Goal: Transaction & Acquisition: Purchase product/service

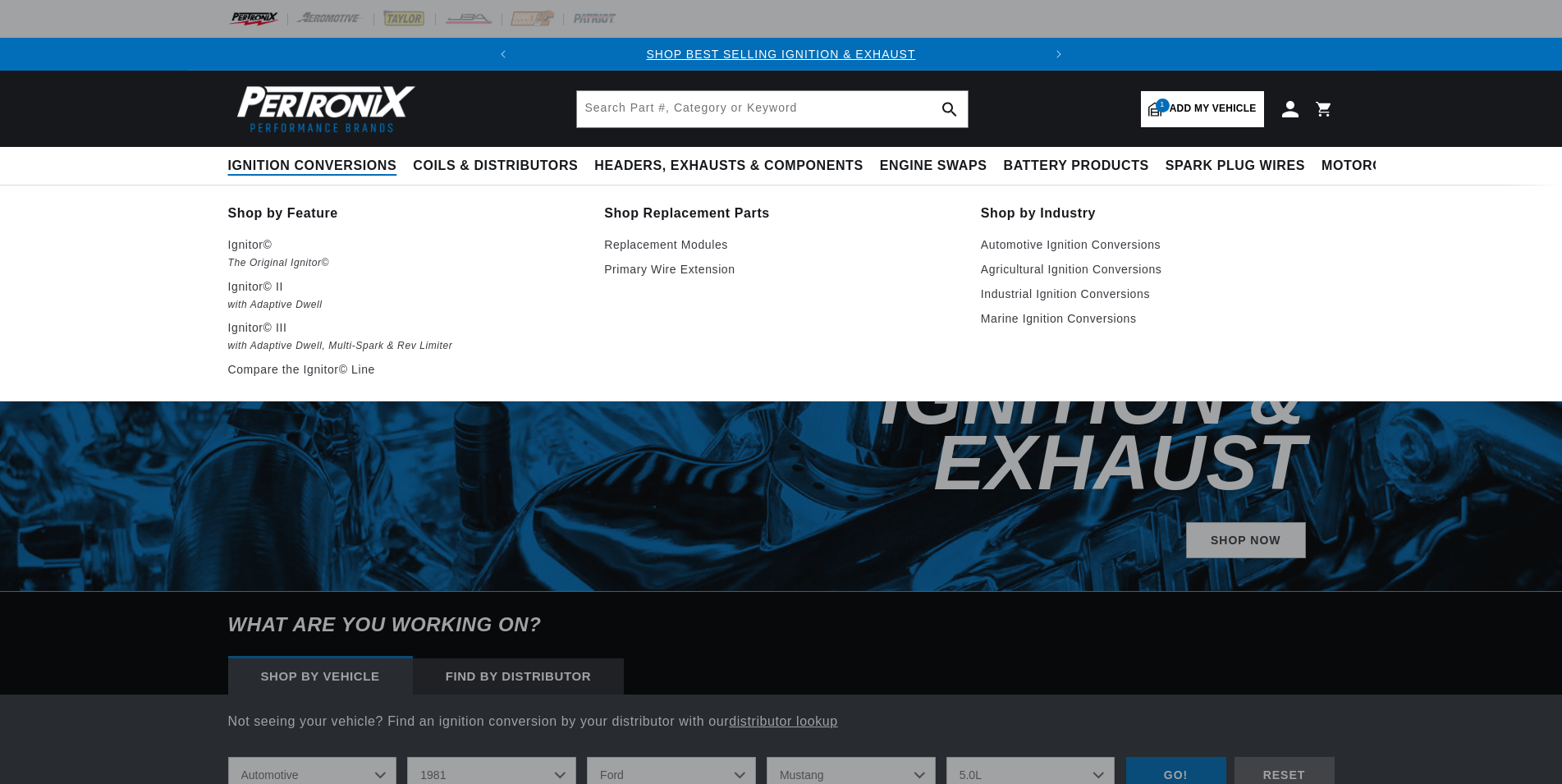
select select "1981"
select select "Ford"
select select "Mustang"
select select "5.0L"
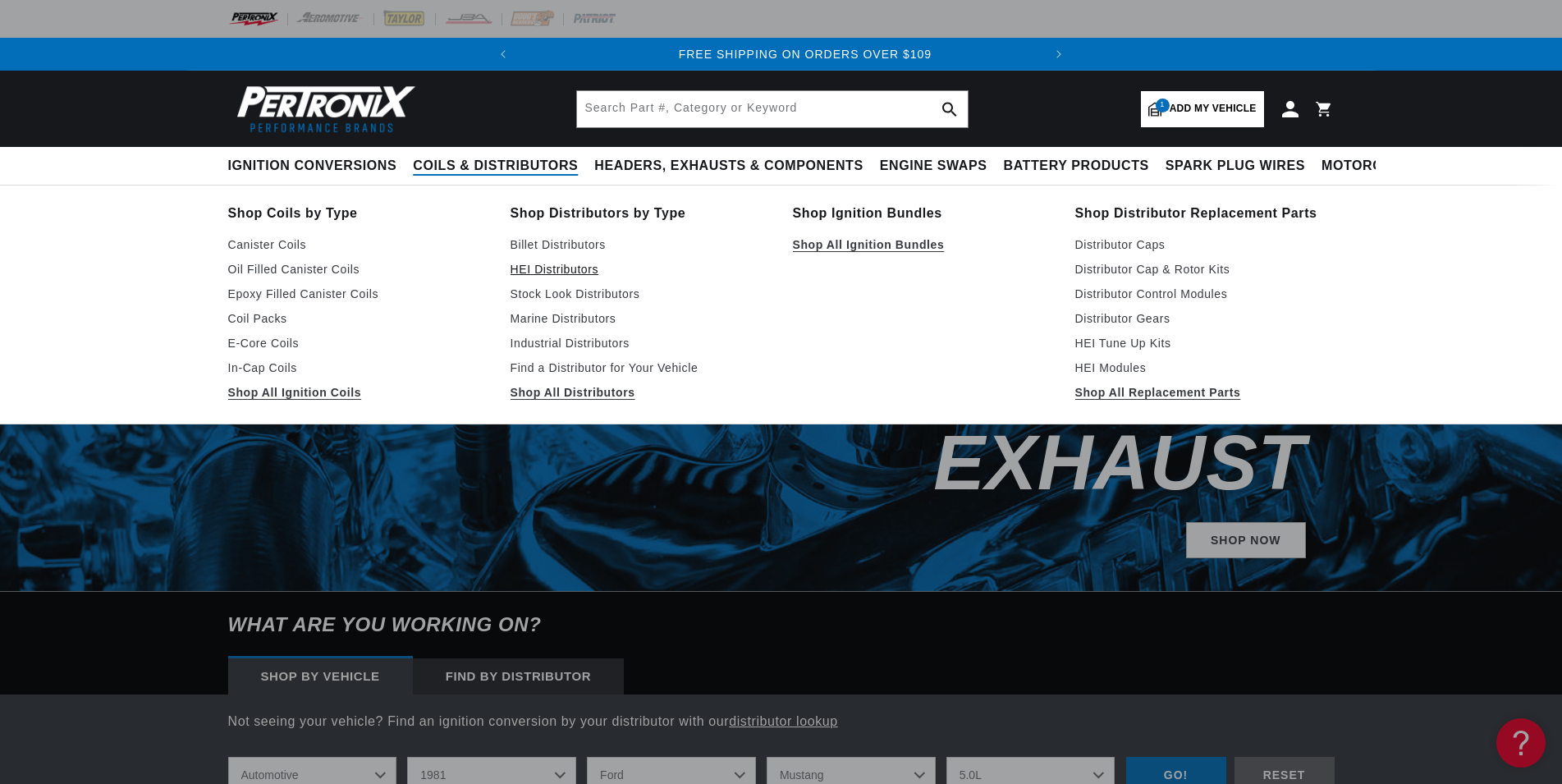
click at [561, 267] on link "HEI Distributors" at bounding box center [641, 269] width 259 height 20
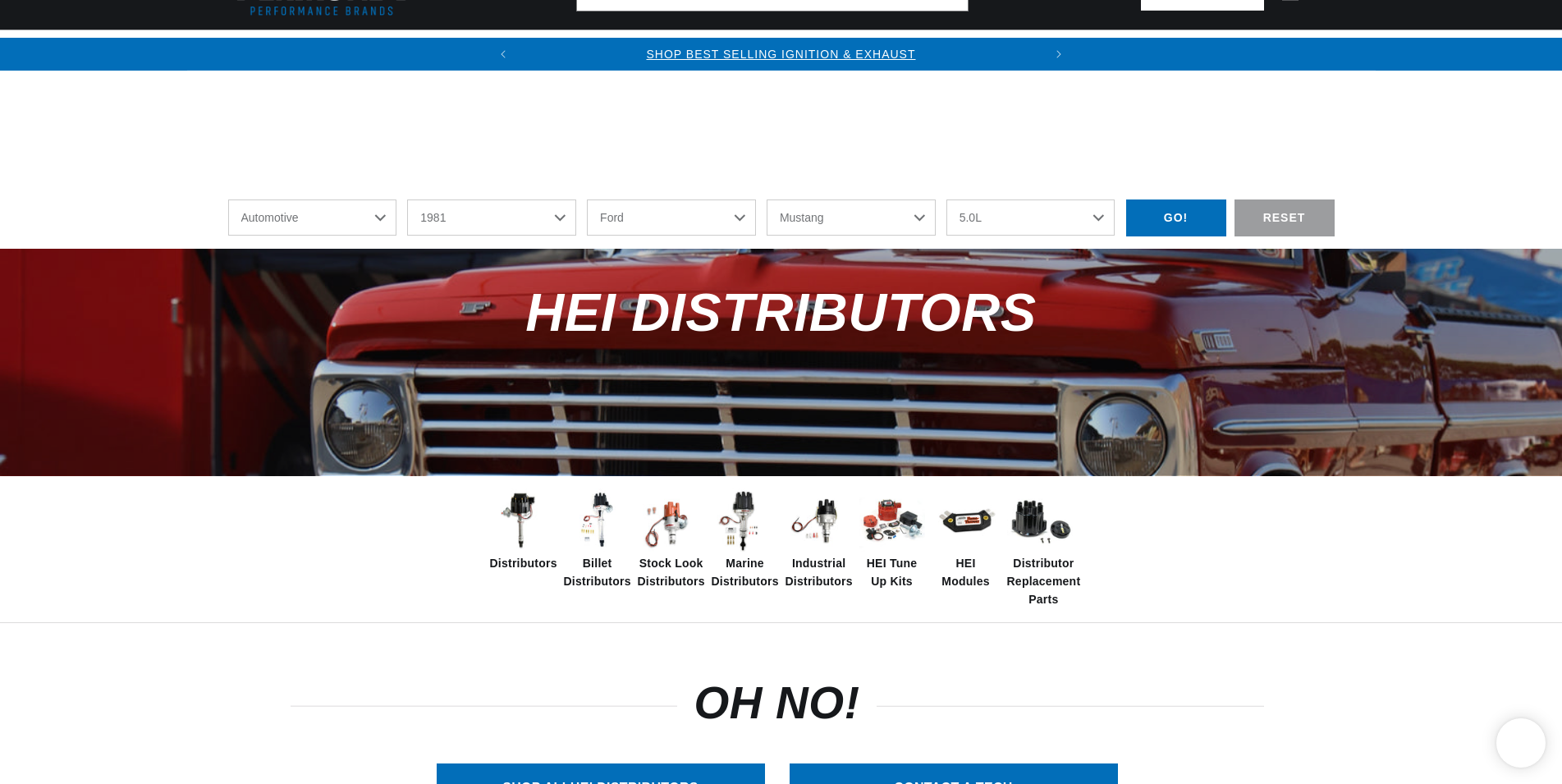
select select "1981"
select select "Ford"
select select "Mustang"
select select "5.0L"
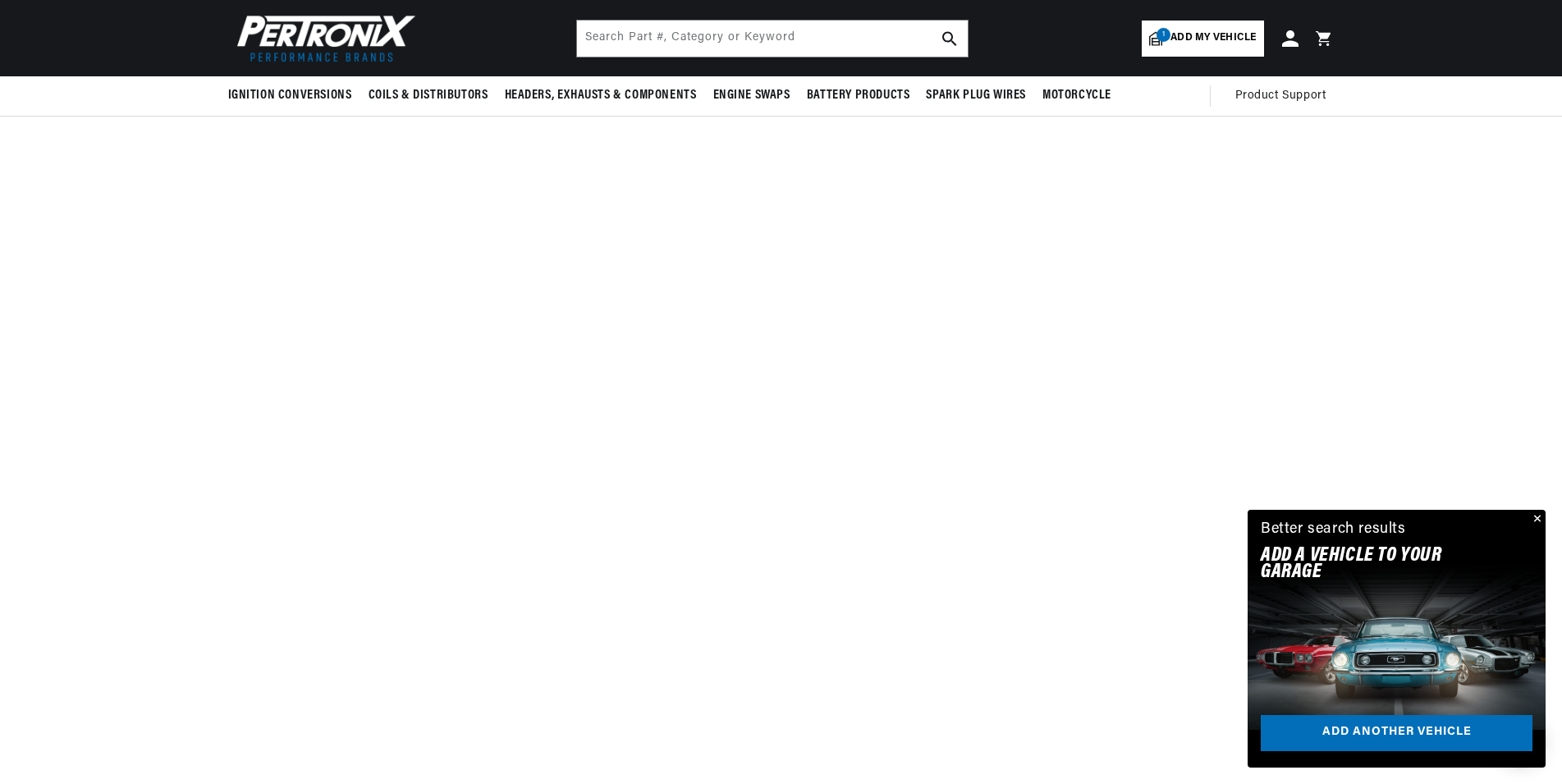
scroll to position [753, 0]
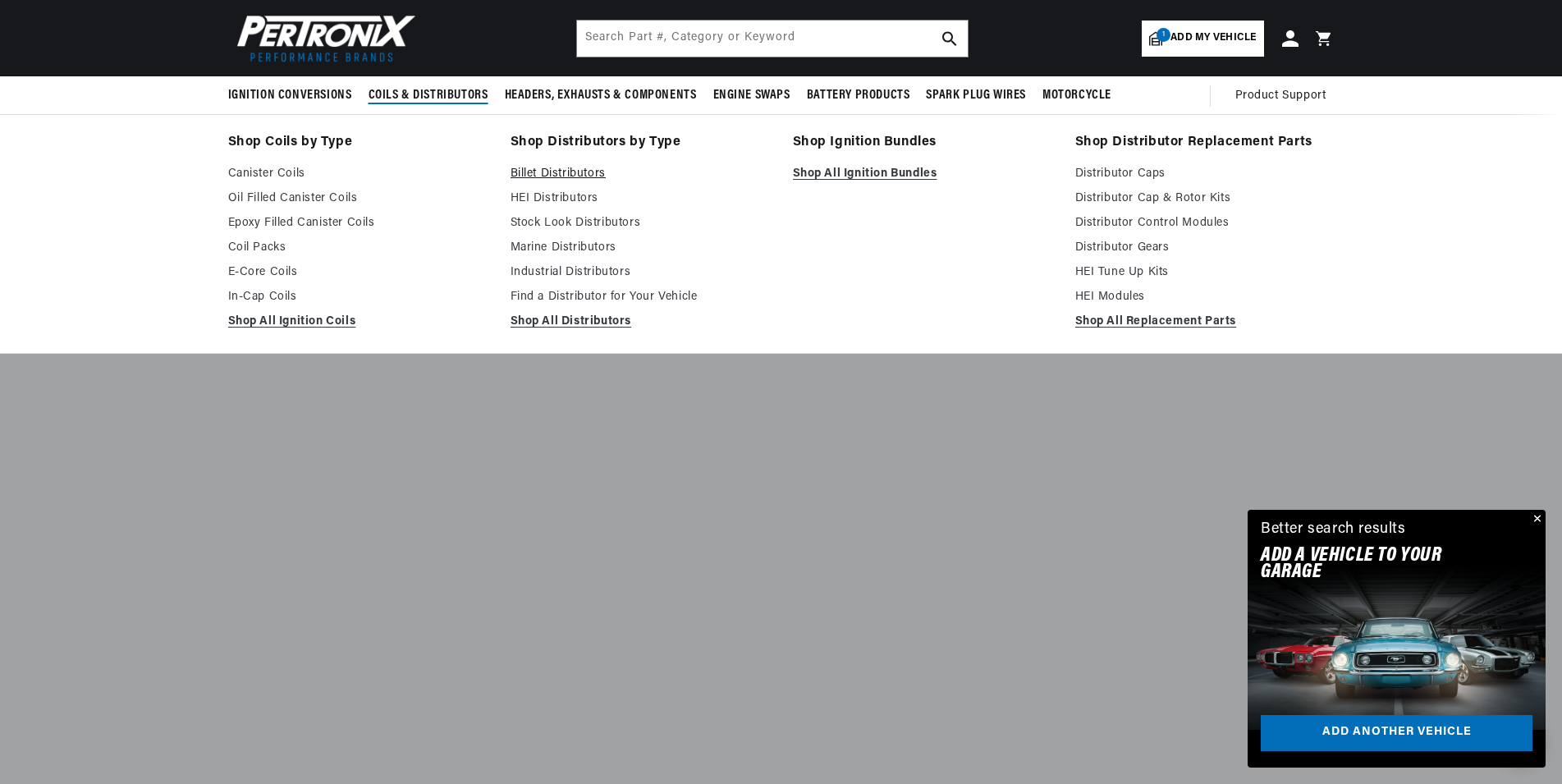
click at [570, 171] on link "Billet Distributors" at bounding box center [641, 174] width 259 height 20
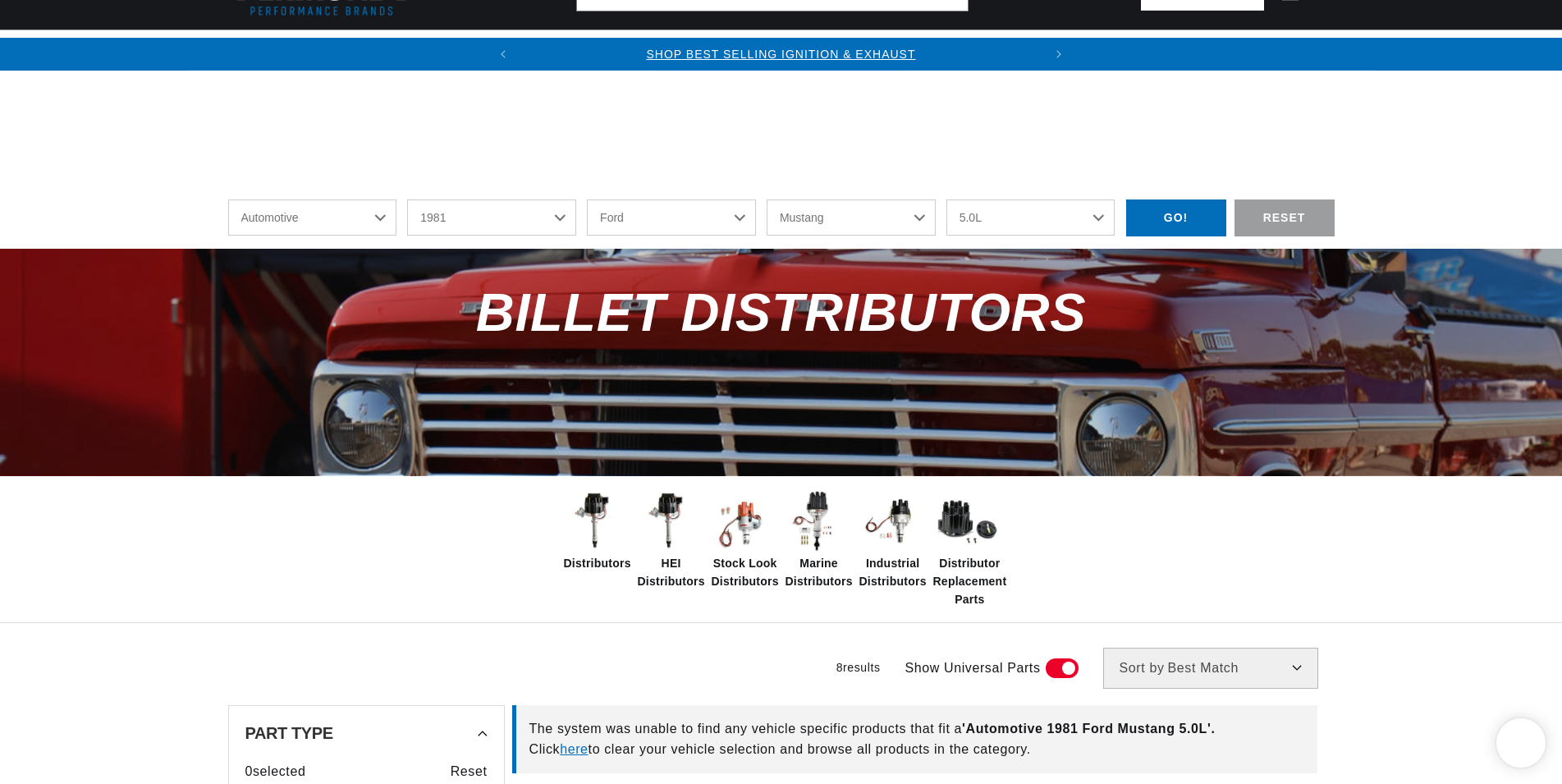
select select "1981"
select select "Ford"
select select "Mustang"
select select "5.0L"
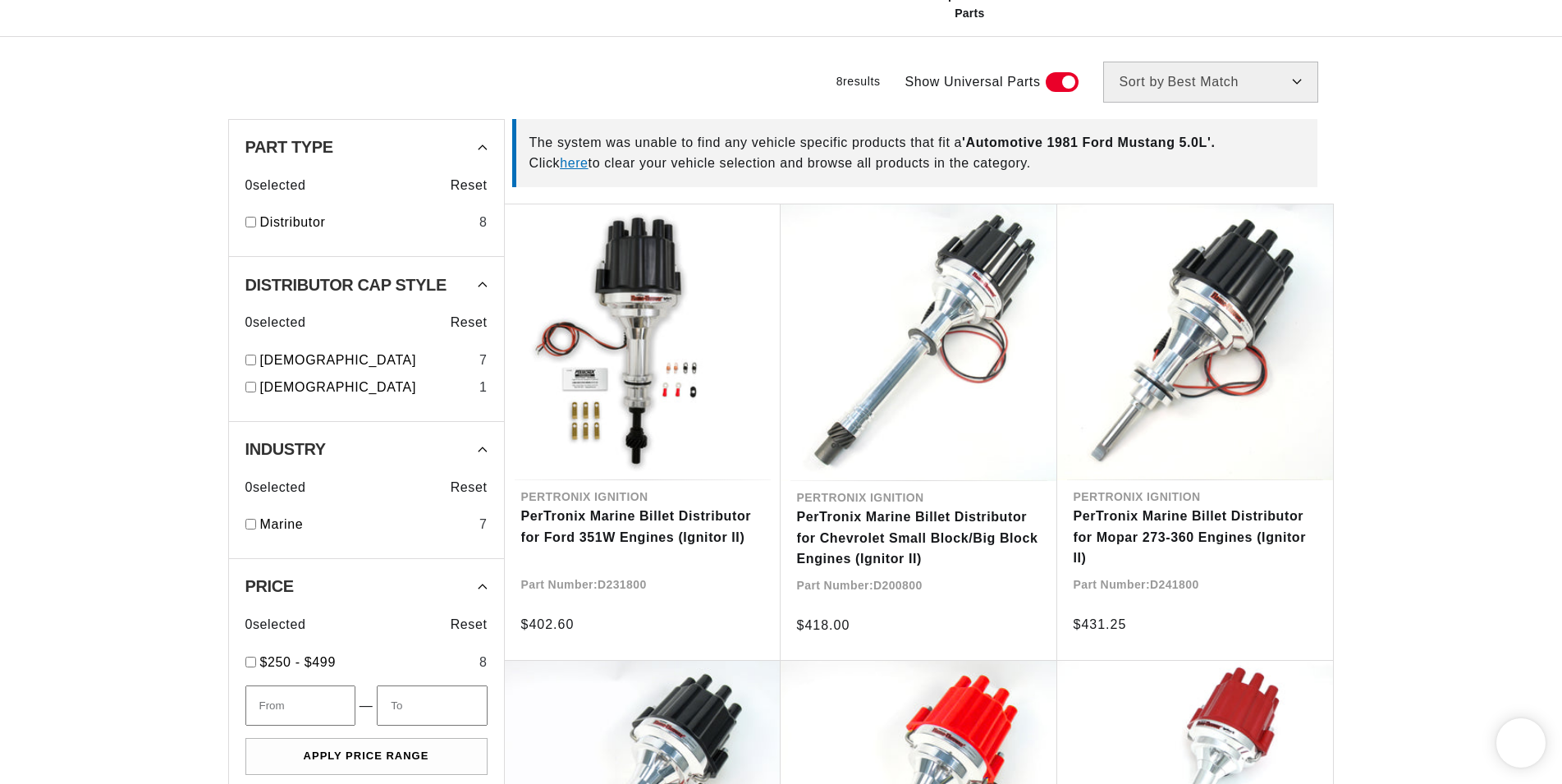
scroll to position [586, 0]
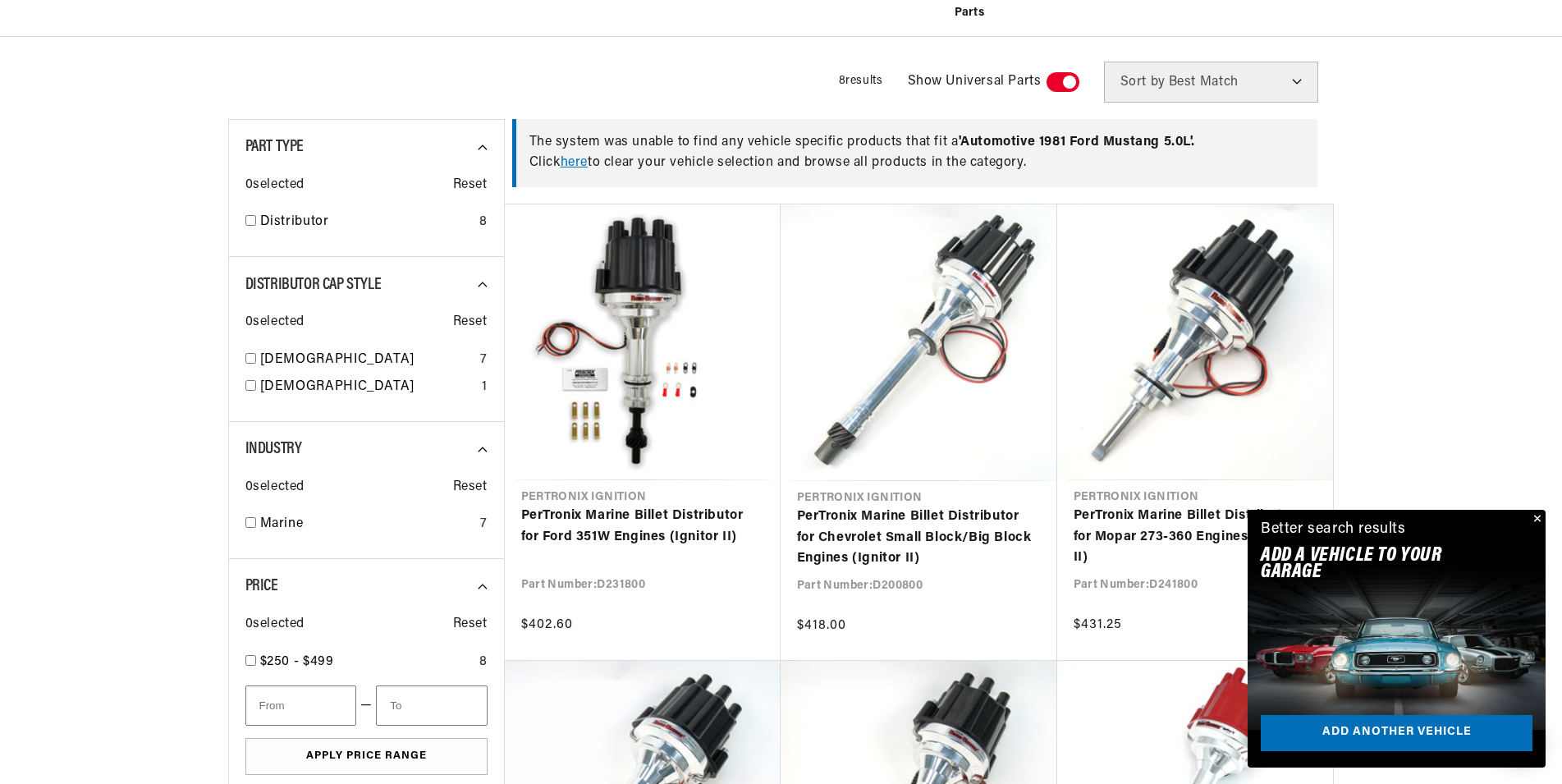
click at [1537, 521] on button "Close" at bounding box center [1536, 520] width 20 height 20
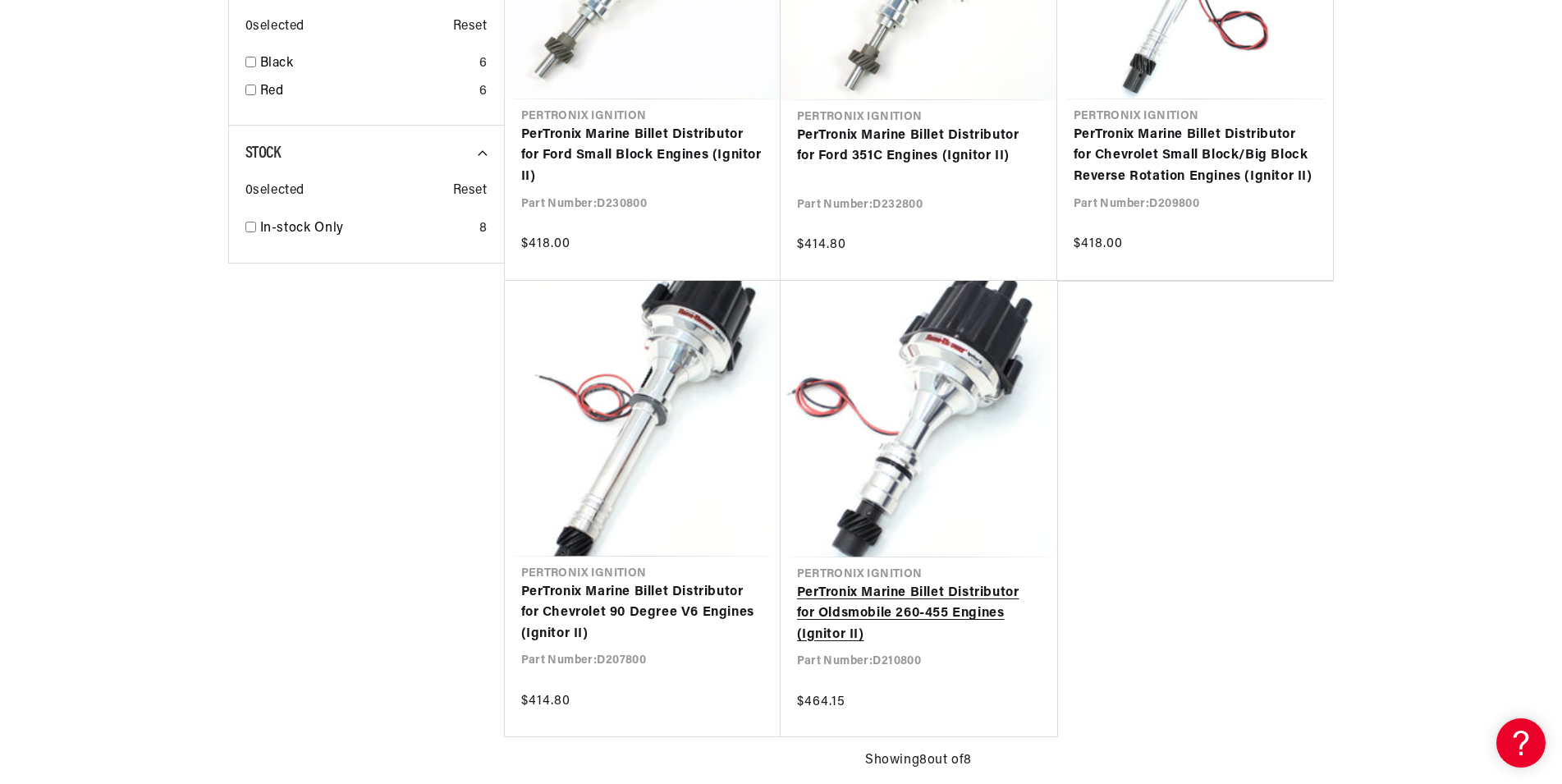
scroll to position [1256, 0]
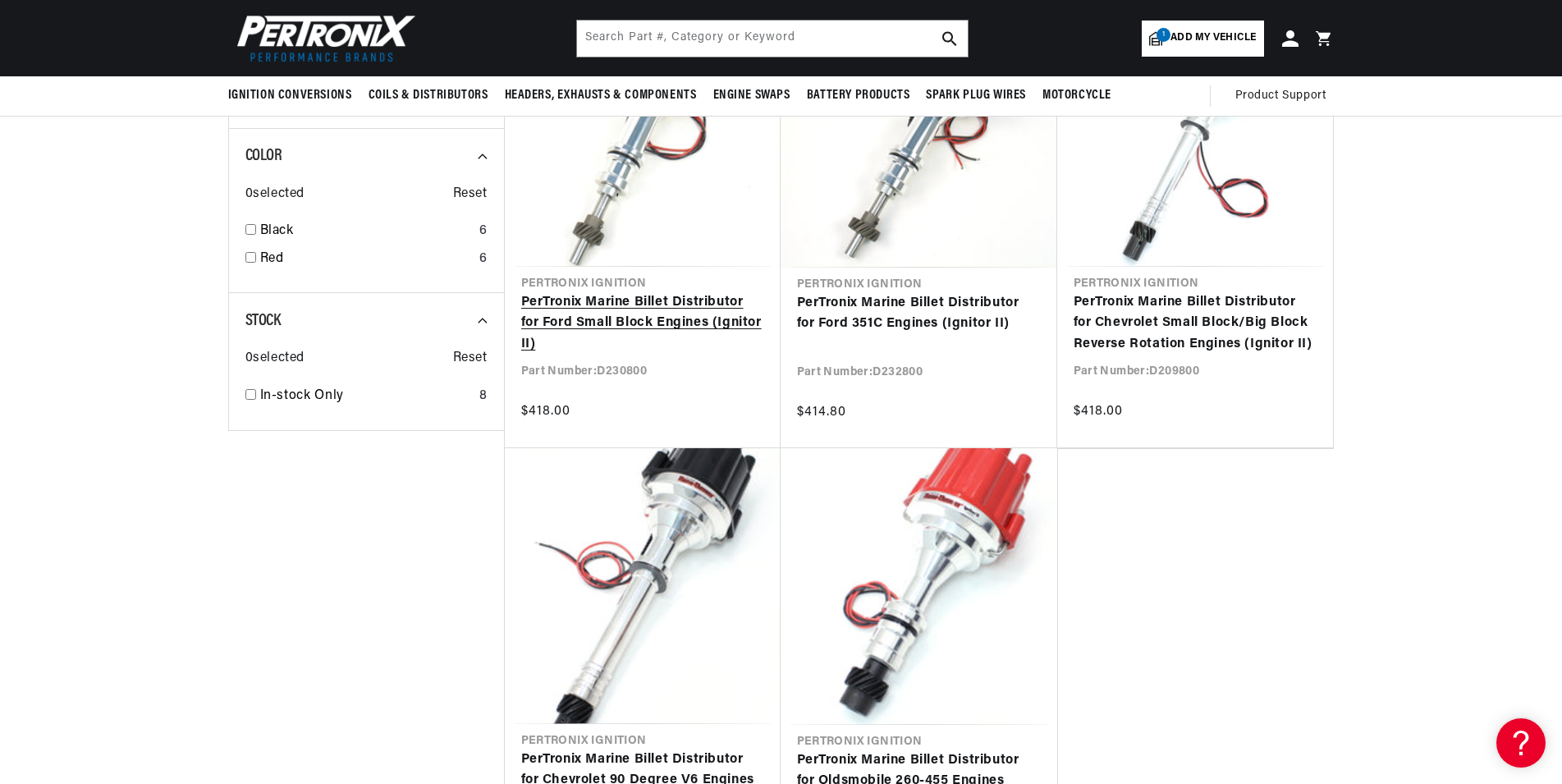
click at [672, 300] on link "PerTronix Marine Billet Distributor for Ford Small Block Engines (Ignitor II)" at bounding box center [642, 324] width 243 height 63
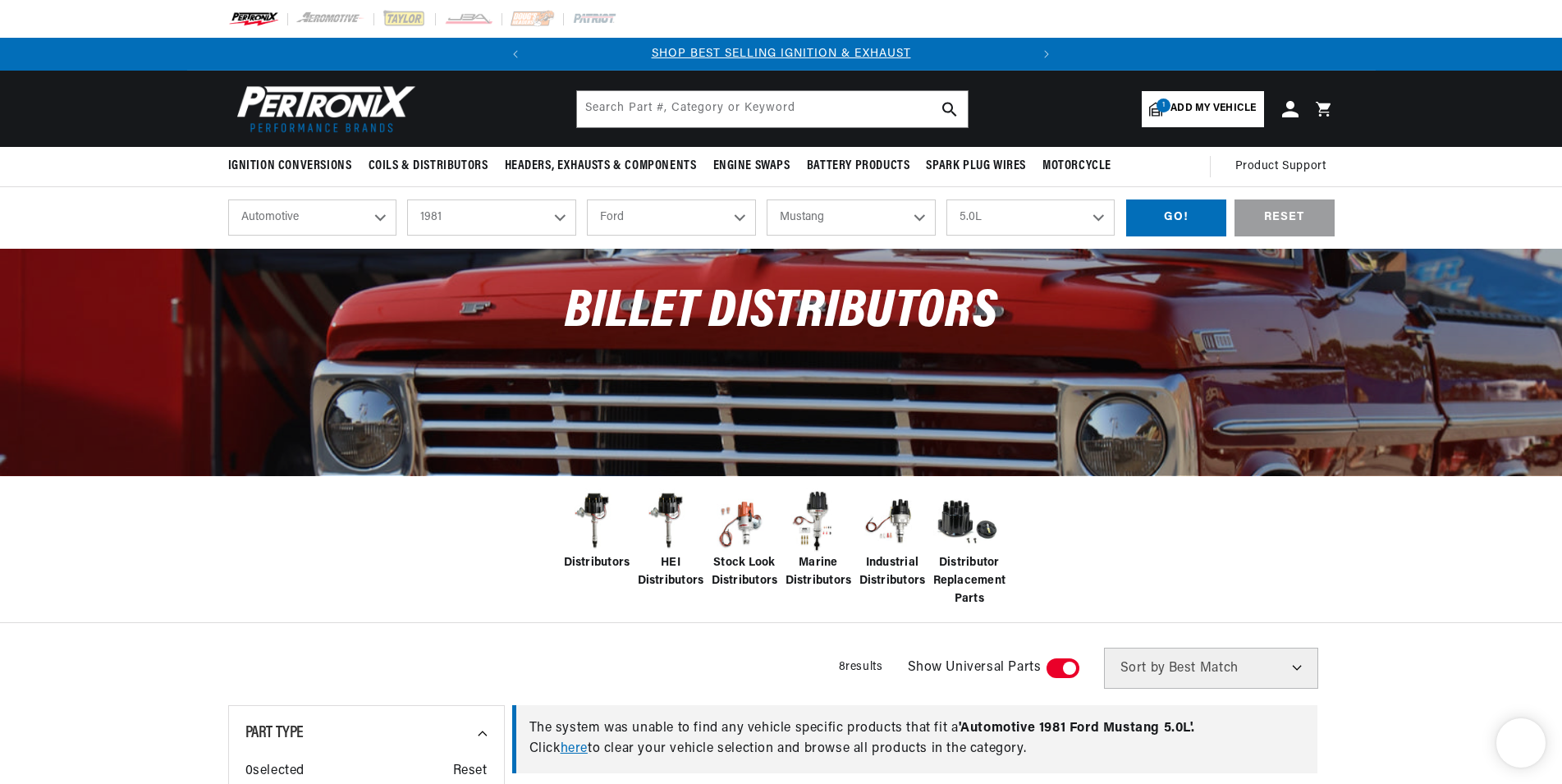
select select "1981"
select select "Ford"
select select "Mustang"
select select "5.0L"
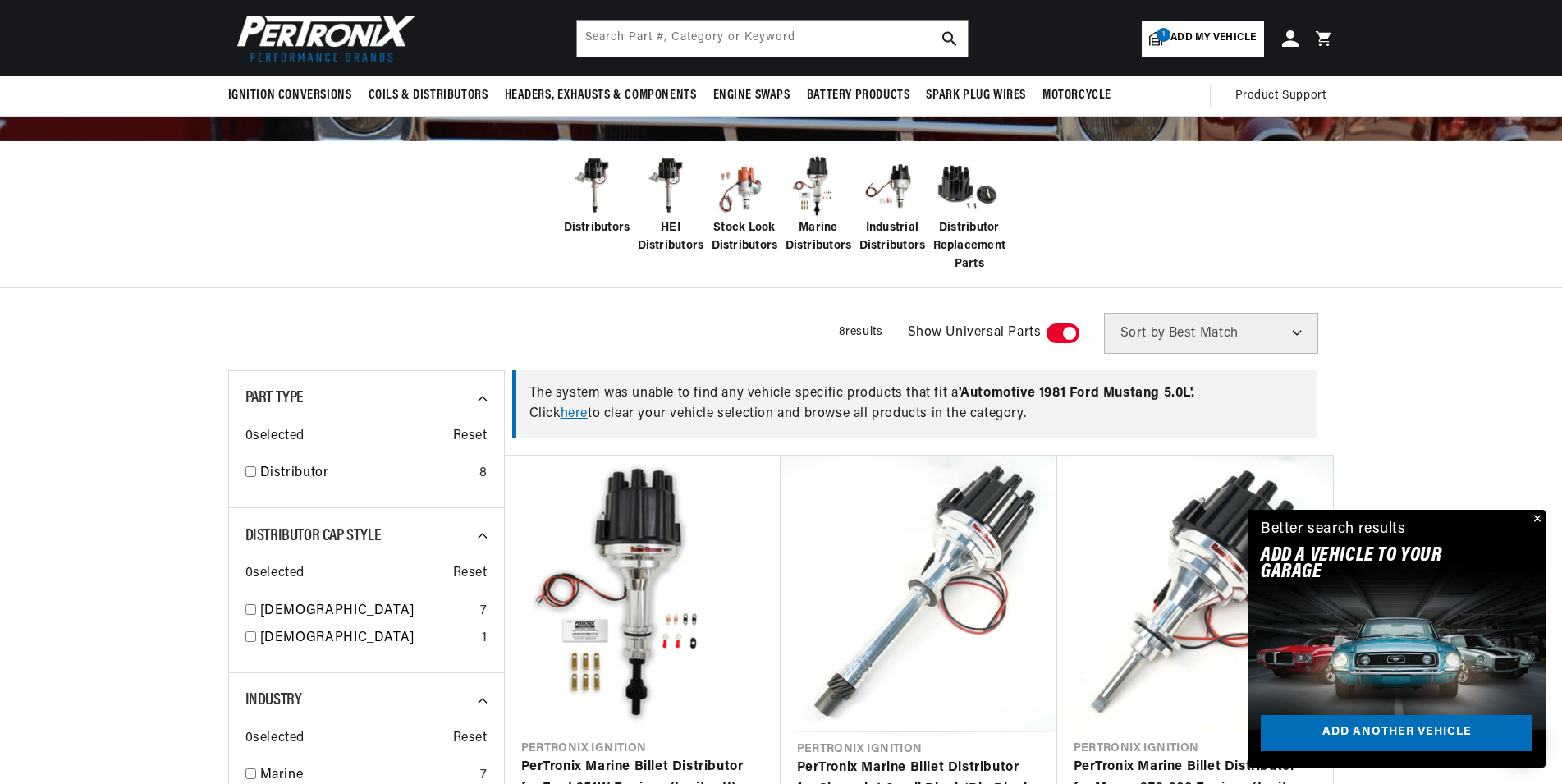
scroll to position [0, 499]
click at [676, 209] on img at bounding box center [670, 186] width 66 height 66
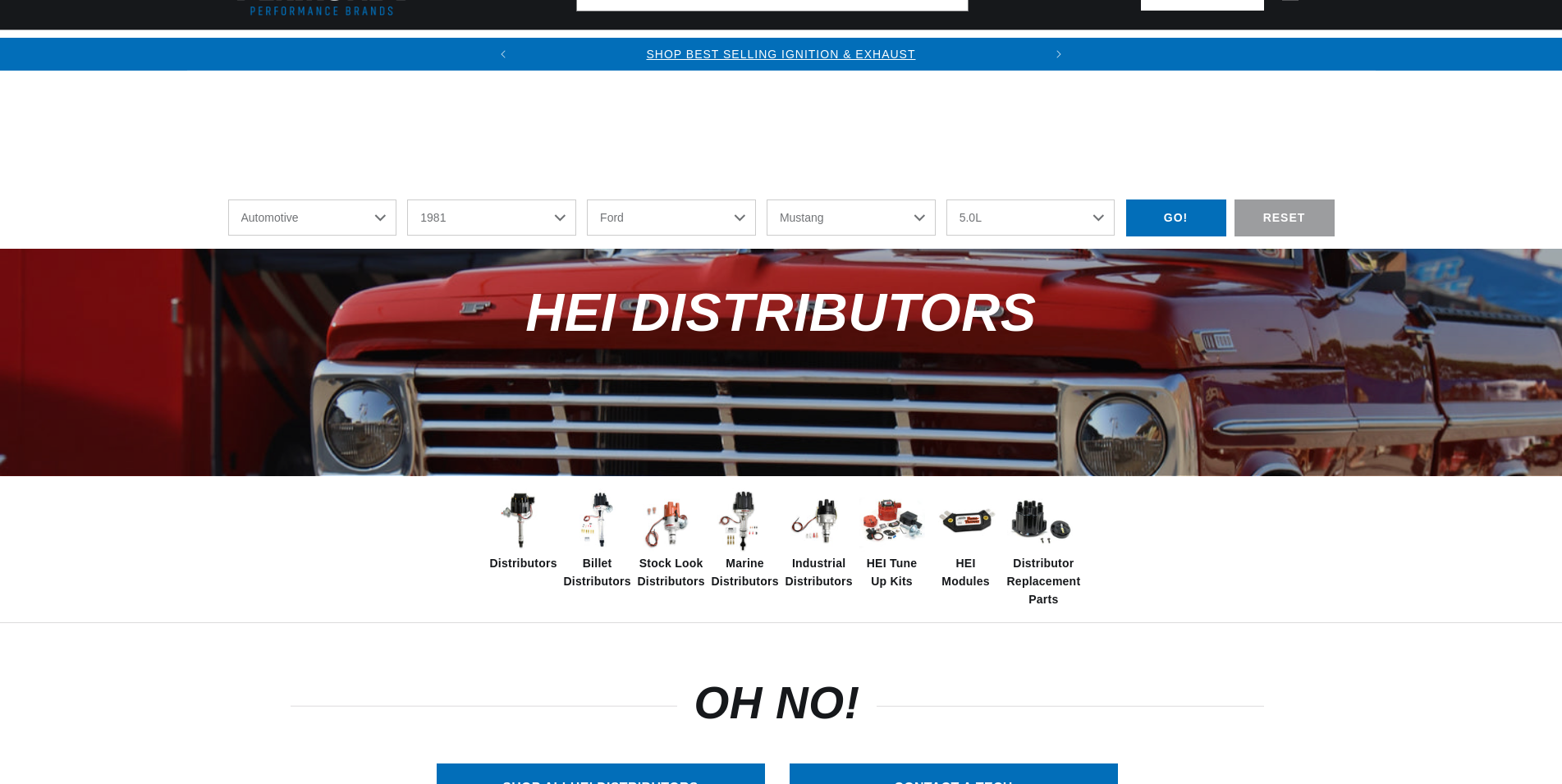
select select "1981"
select select "Ford"
select select "Mustang"
select select "5.0L"
click at [649, 763] on link "SHOP ALL HEI Distributors" at bounding box center [601, 788] width 328 height 50
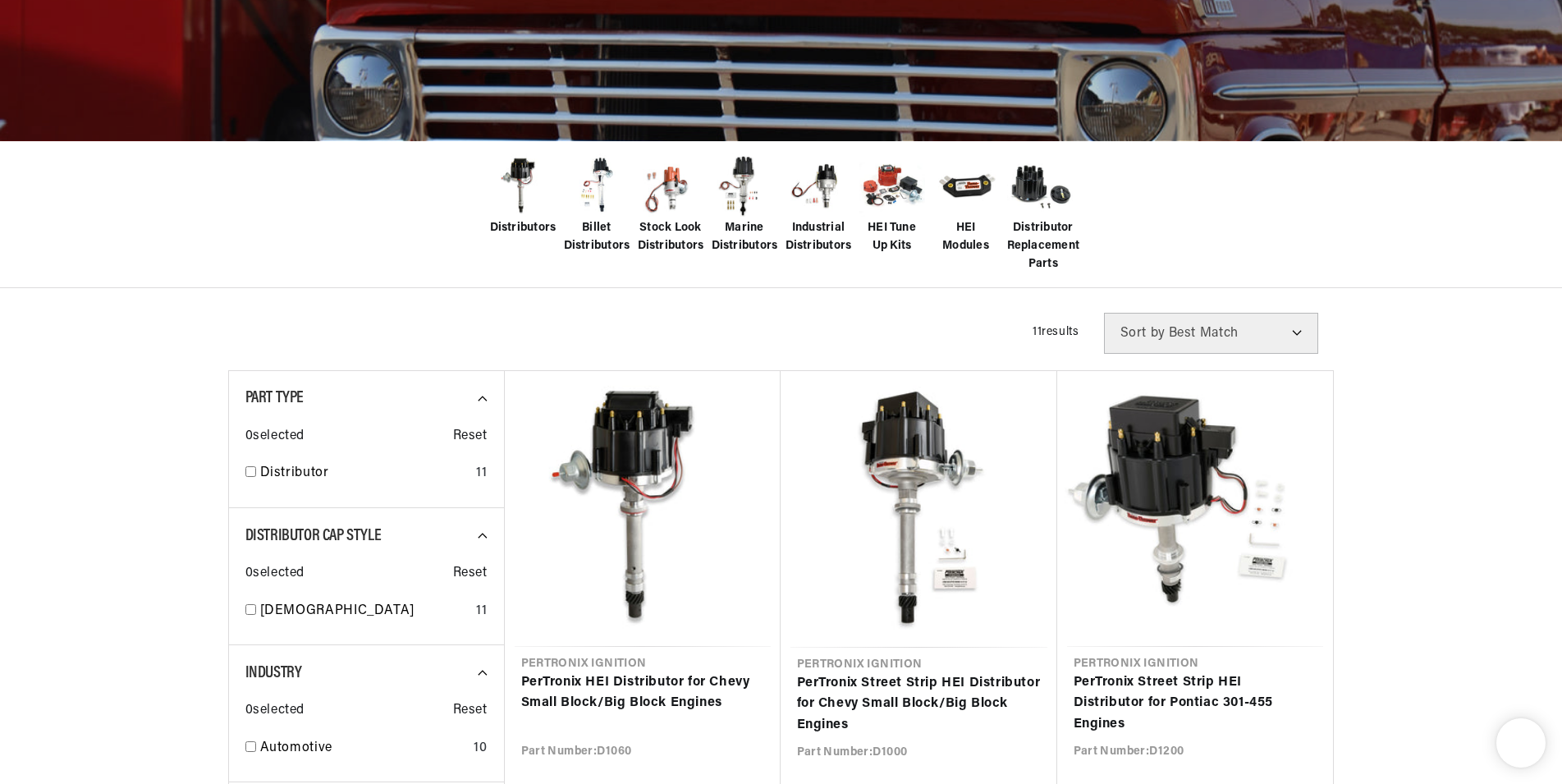
select select "Year"
select select "Make"
select select "Model"
select select "Engine"
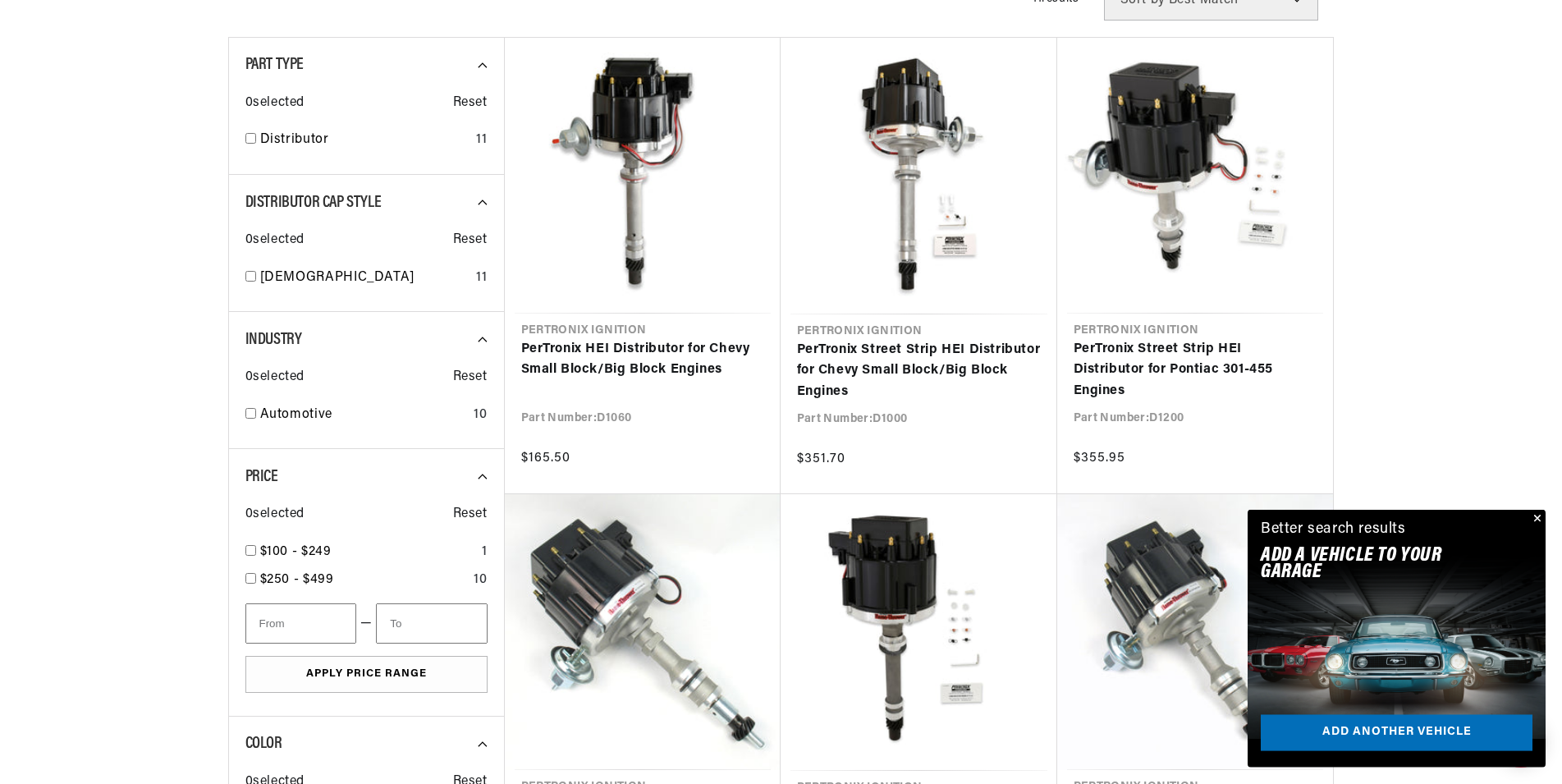
scroll to position [669, 0]
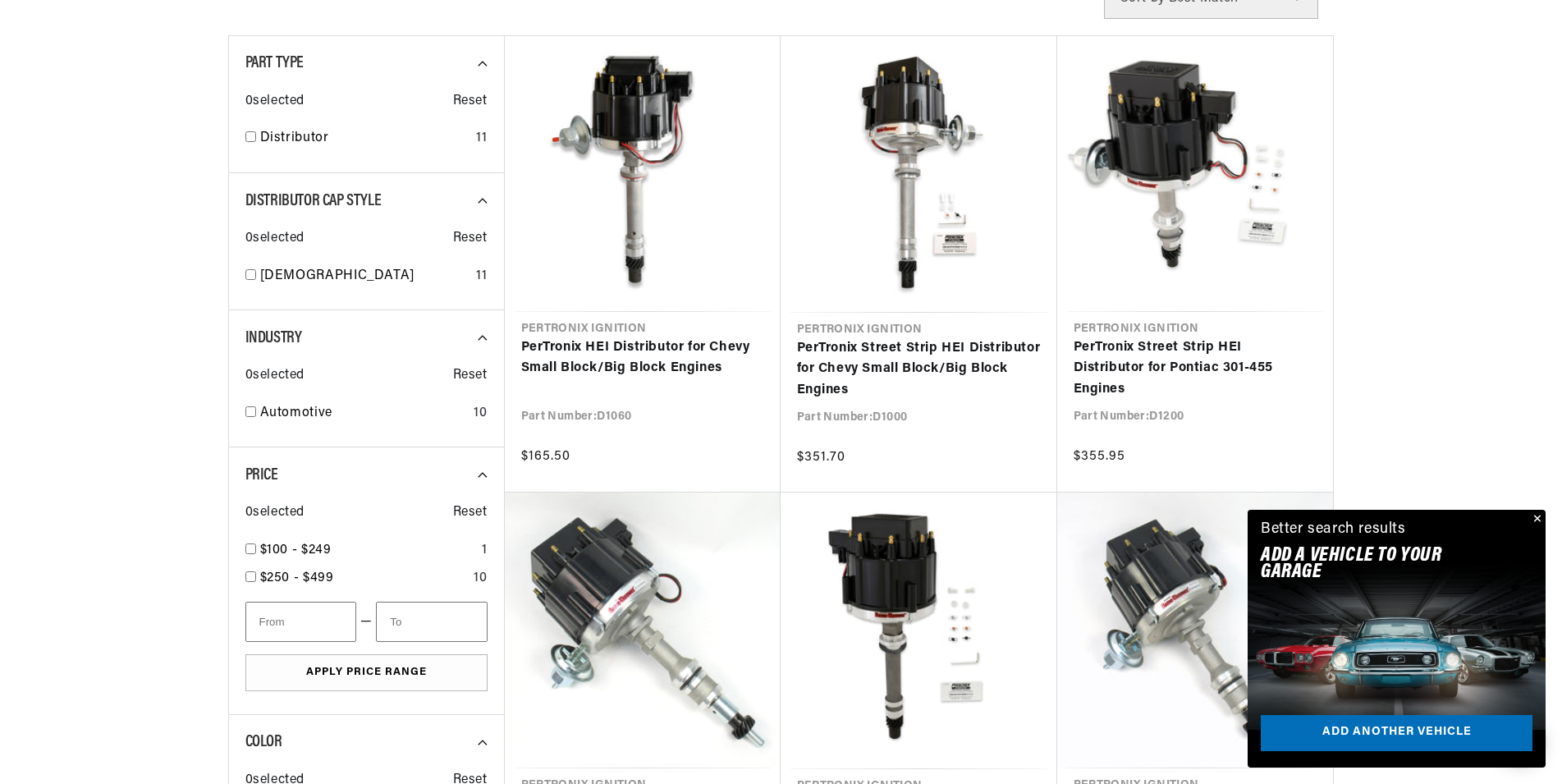
click at [1535, 523] on button "Close" at bounding box center [1536, 520] width 20 height 20
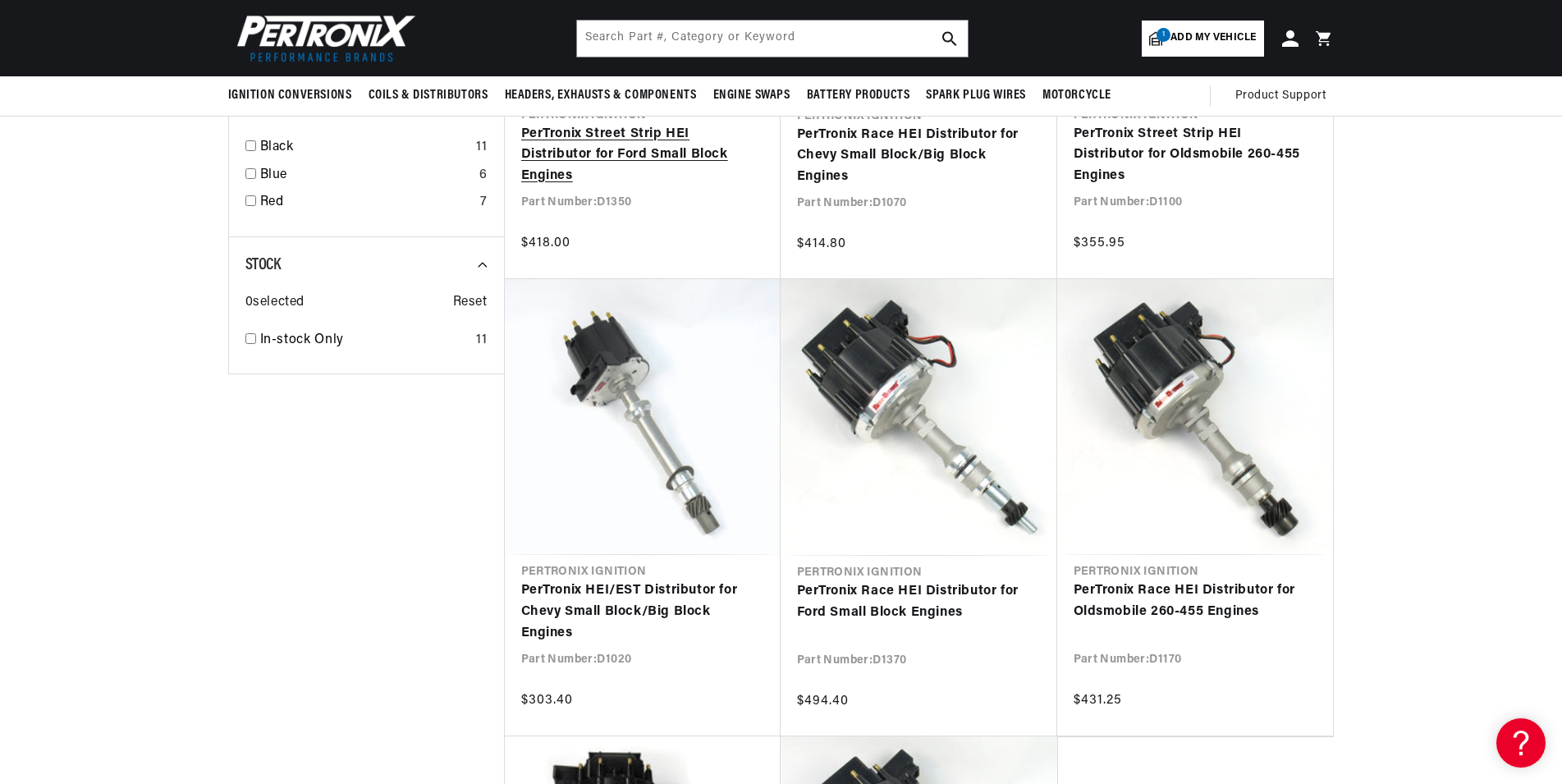
scroll to position [1004, 0]
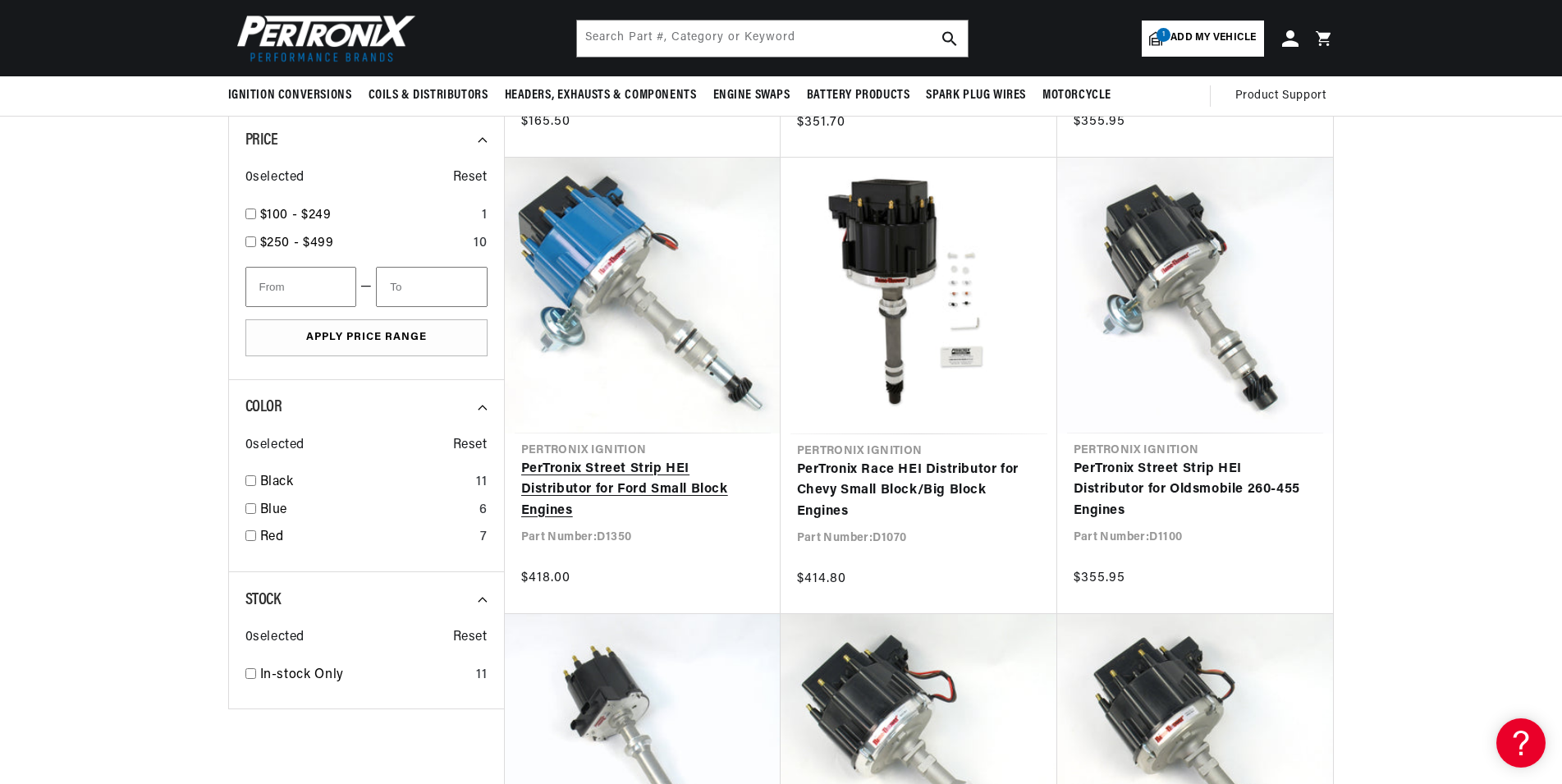
click at [634, 473] on link "PerTronix Street Strip HEI Distributor for Ford Small Block Engines" at bounding box center [642, 490] width 243 height 63
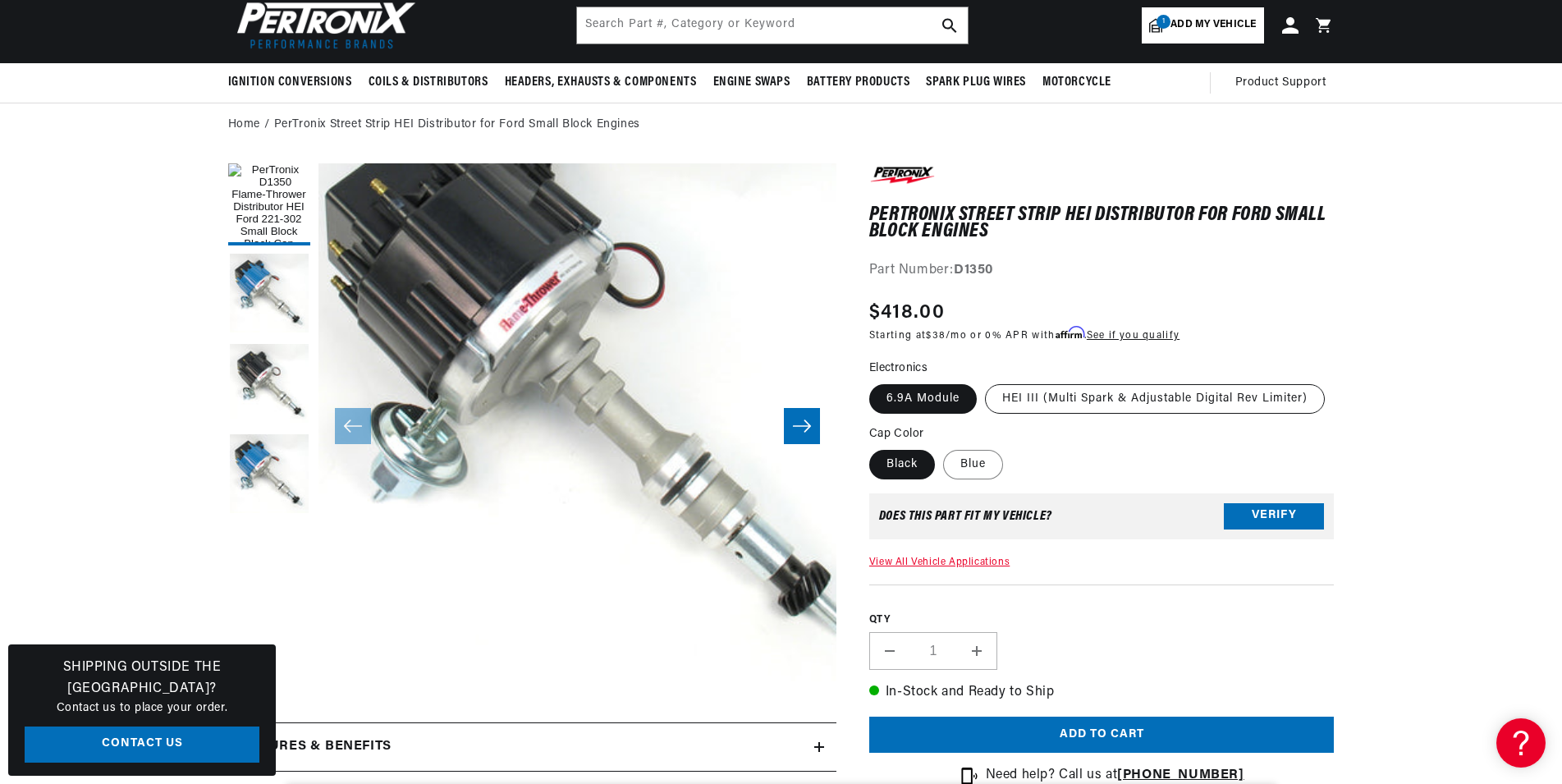
click at [1076, 398] on label "HEI III (Multi Spark & Adjustable Digital Rev Limiter)" at bounding box center [1155, 399] width 340 height 30
click at [986, 381] on input "HEI III (Multi Spark & Adjustable Digital Rev Limiter)" at bounding box center [985, 380] width 1 height 1
radio input "true"
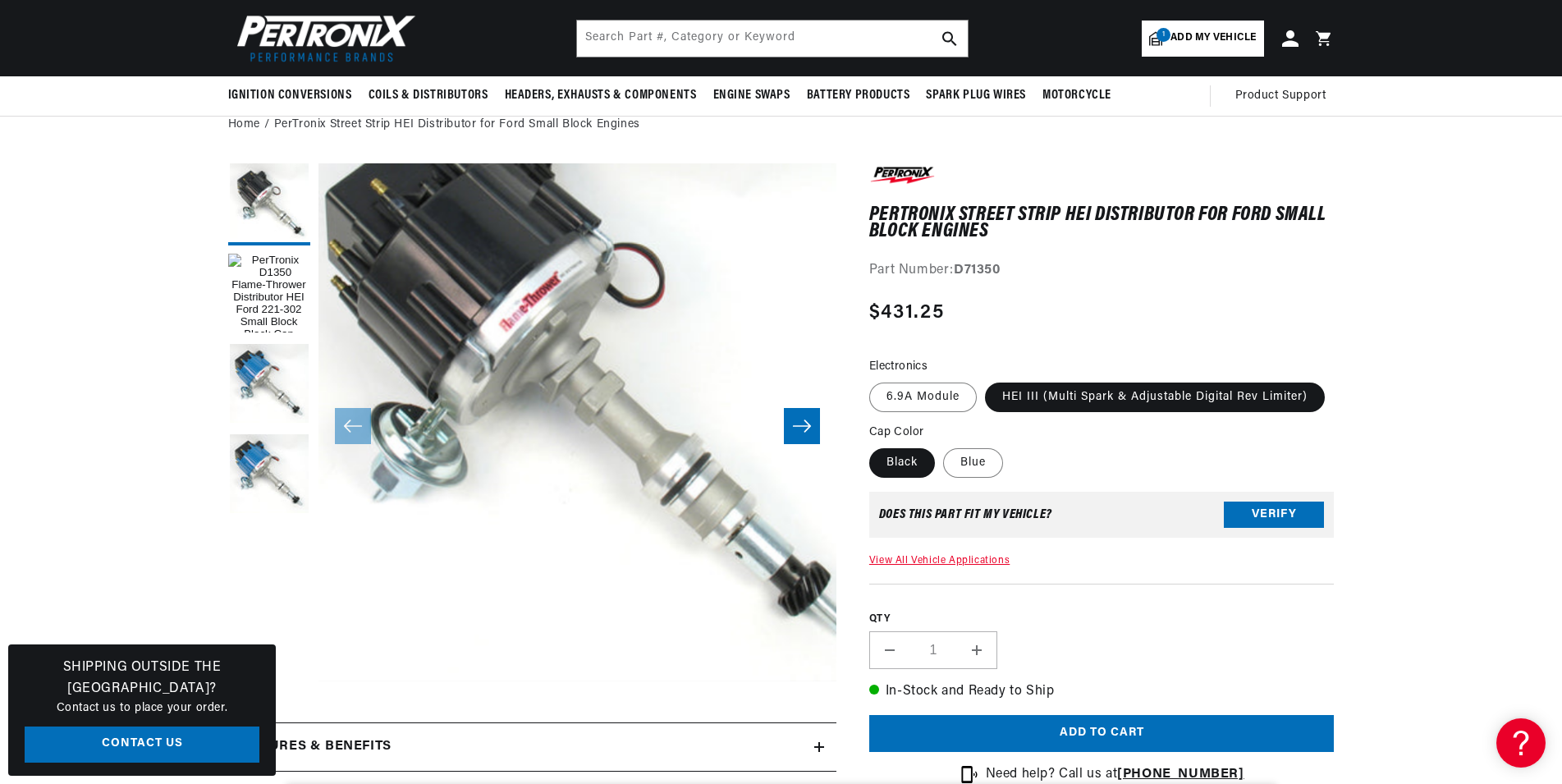
scroll to position [0, 499]
drag, startPoint x: 1024, startPoint y: 266, endPoint x: 955, endPoint y: 278, distance: 70.0
click at [955, 278] on div "Part Number: D71350" at bounding box center [1102, 271] width 465 height 22
copy div "D71350"
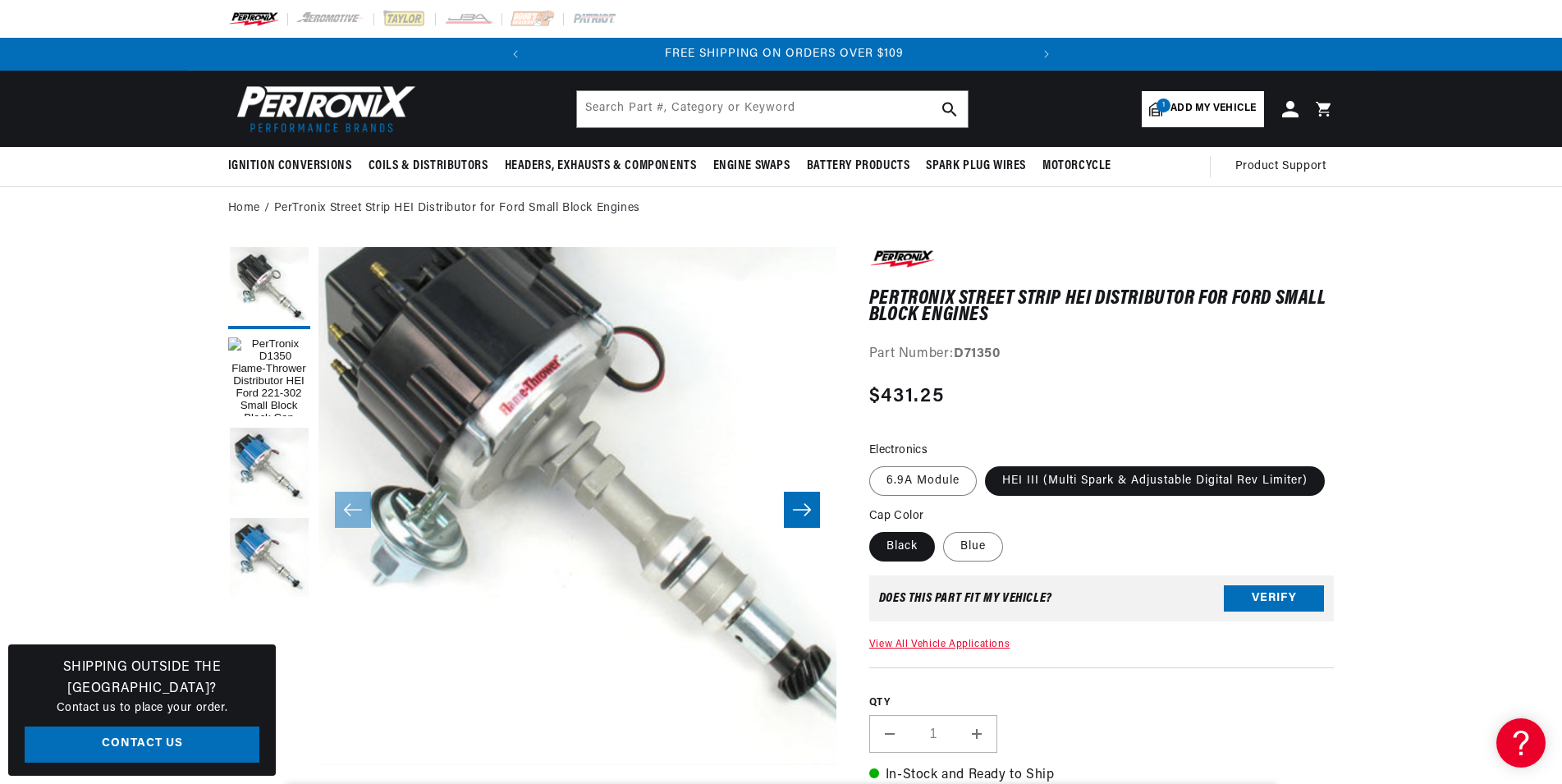
click at [266, 765] on button "Open media 3 in modal" at bounding box center [266, 765] width 0 height 0
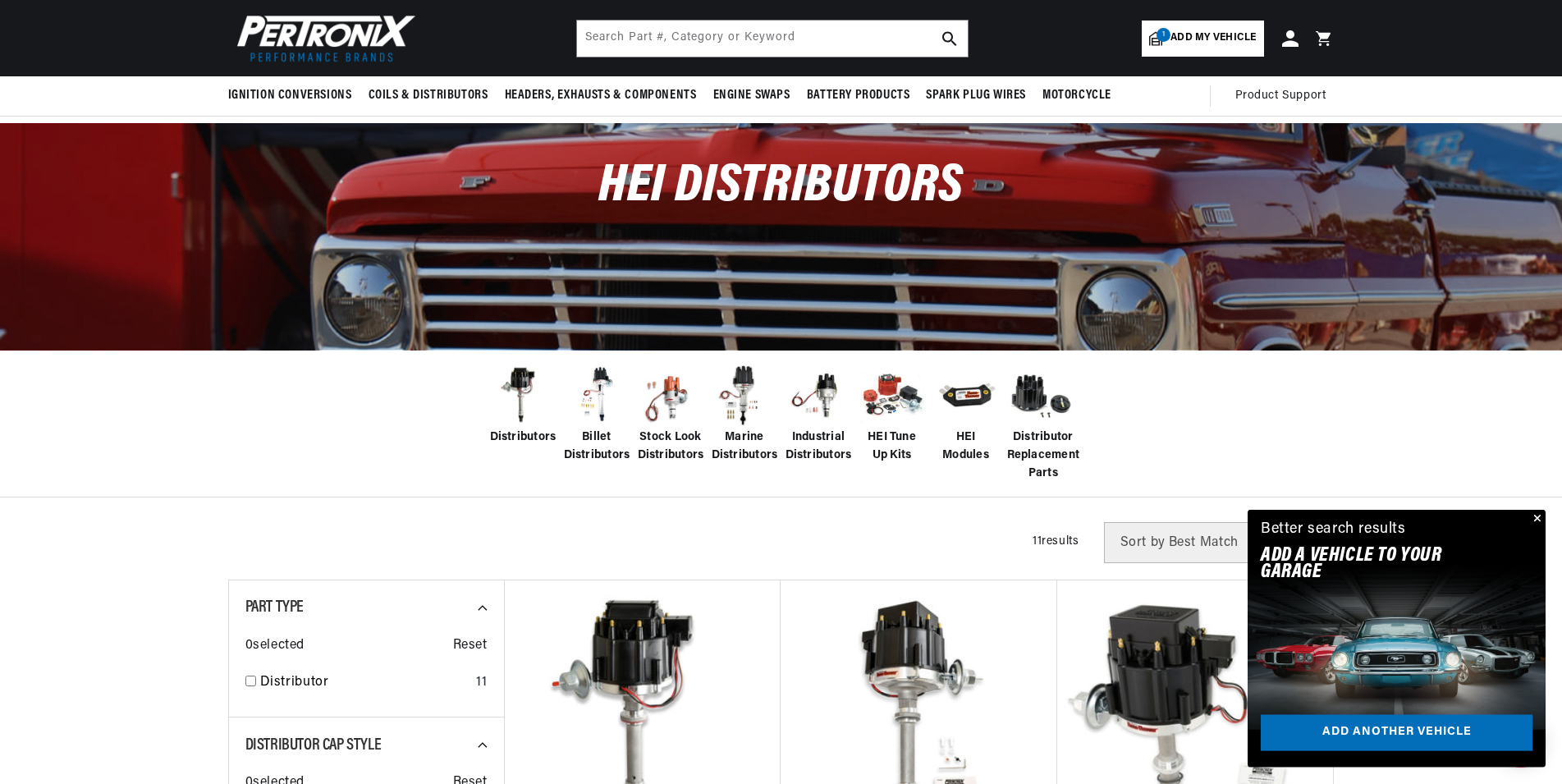
scroll to position [84, 0]
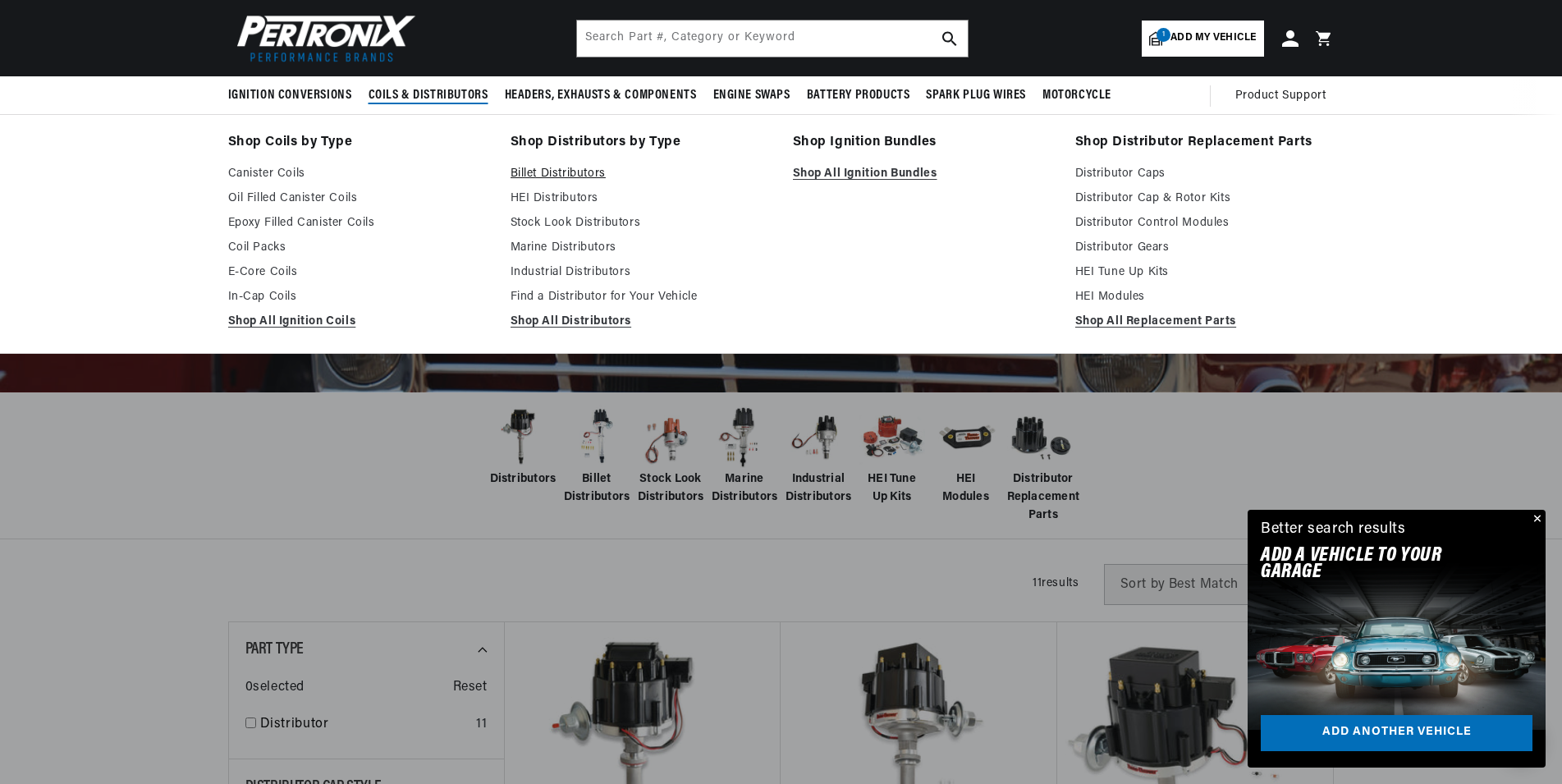
click at [518, 167] on link "Billet Distributors" at bounding box center [641, 174] width 259 height 20
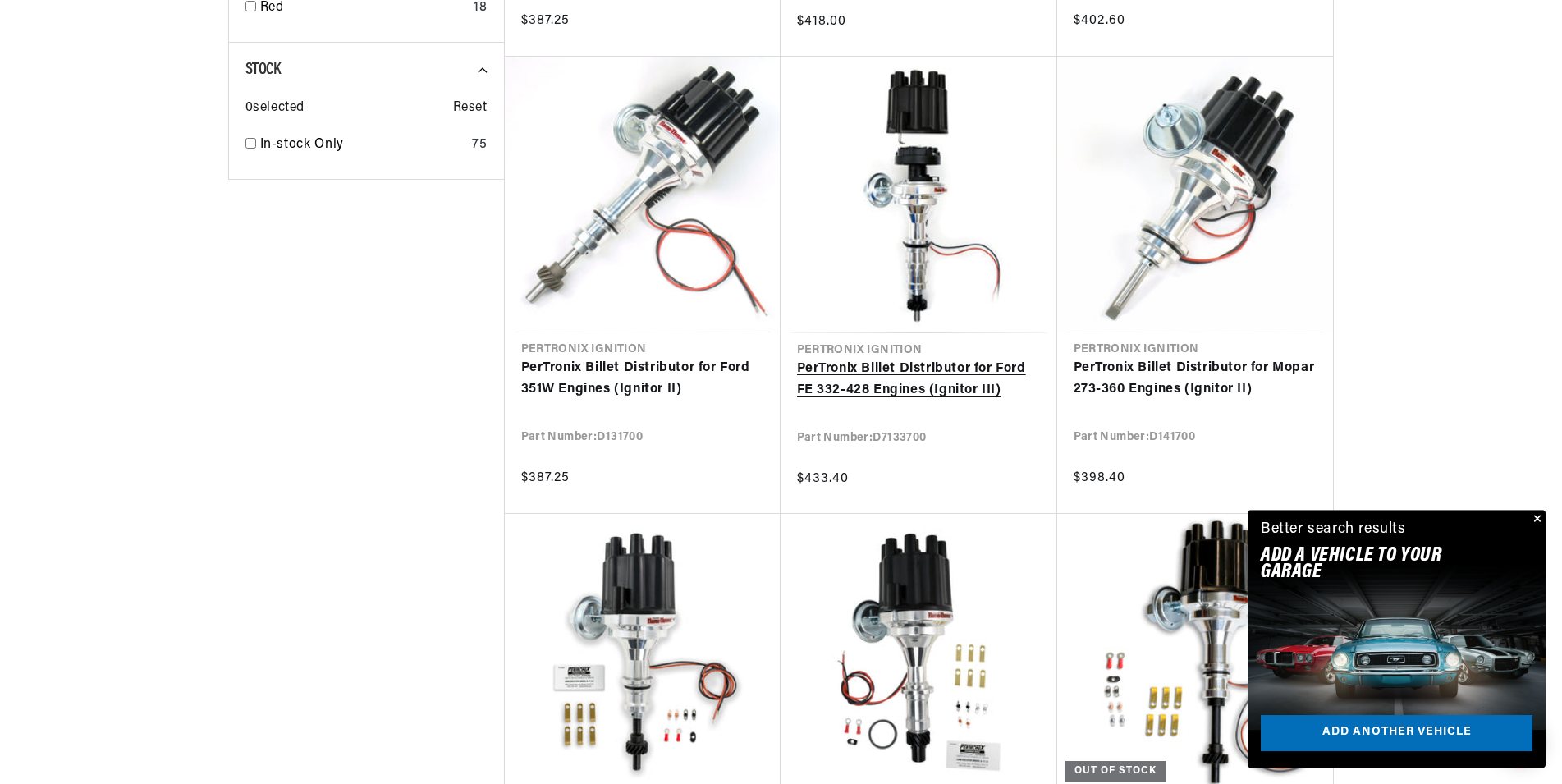
scroll to position [1674, 0]
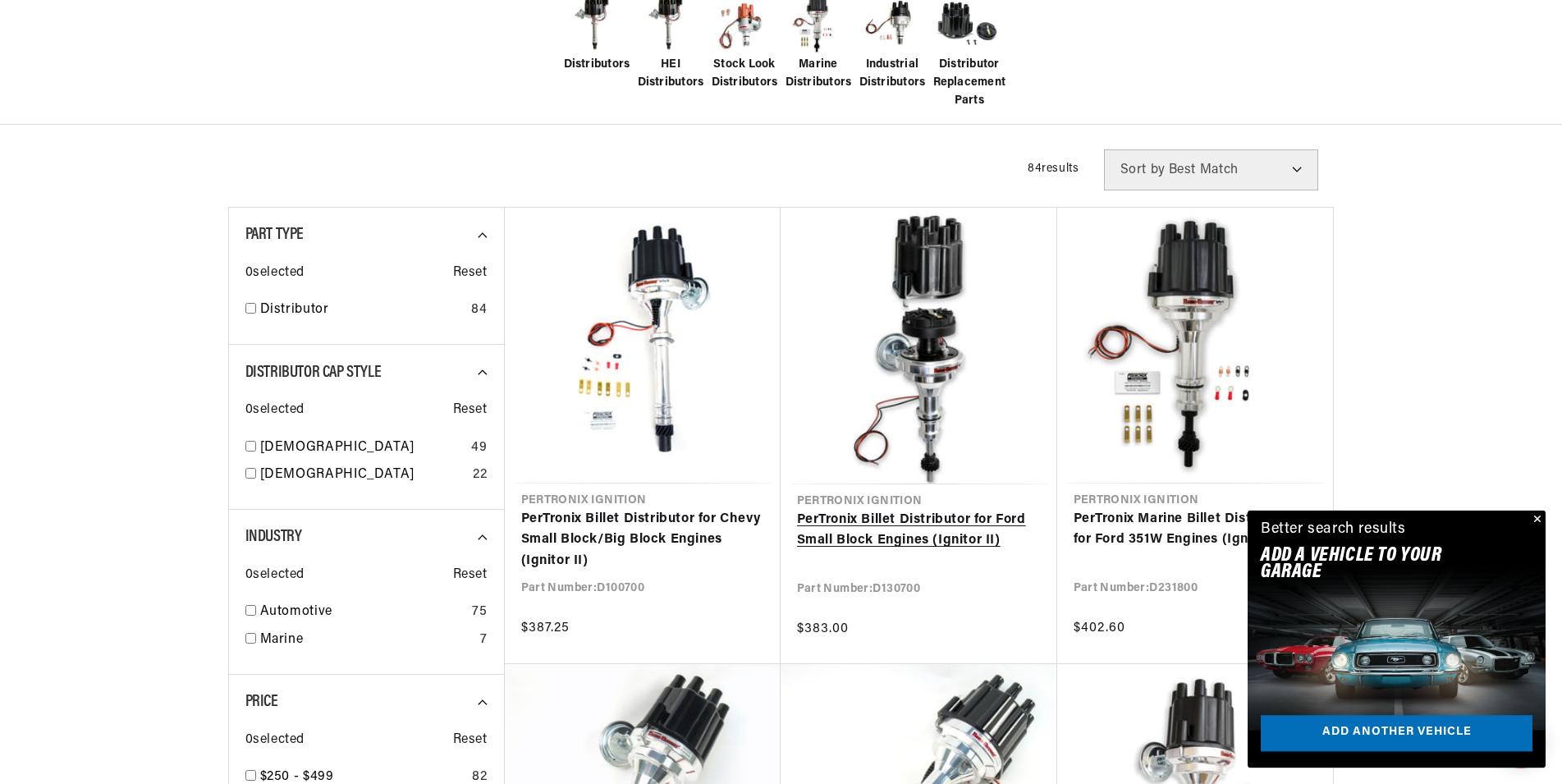
scroll to position [586, 0]
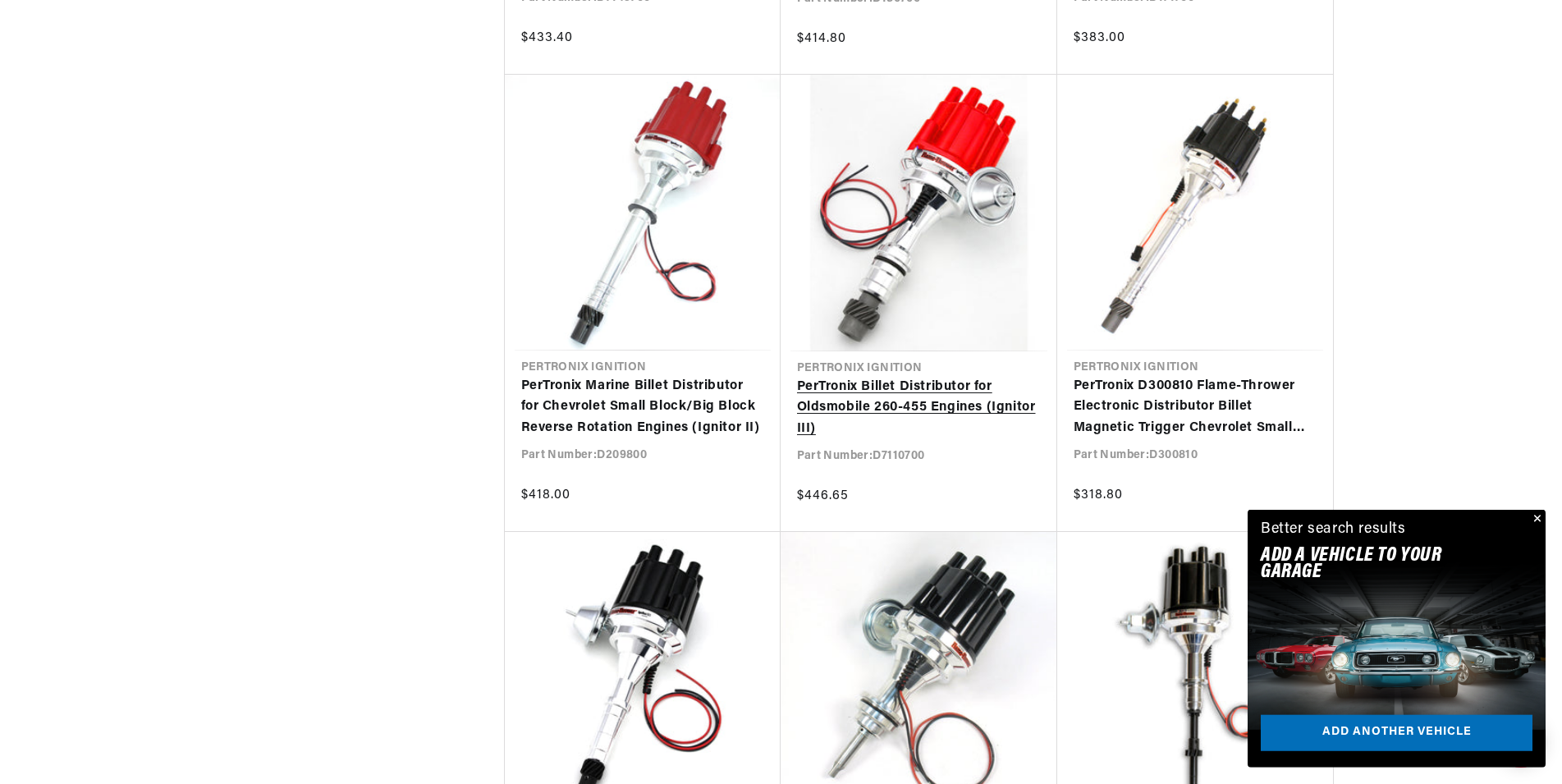
scroll to position [7114, 0]
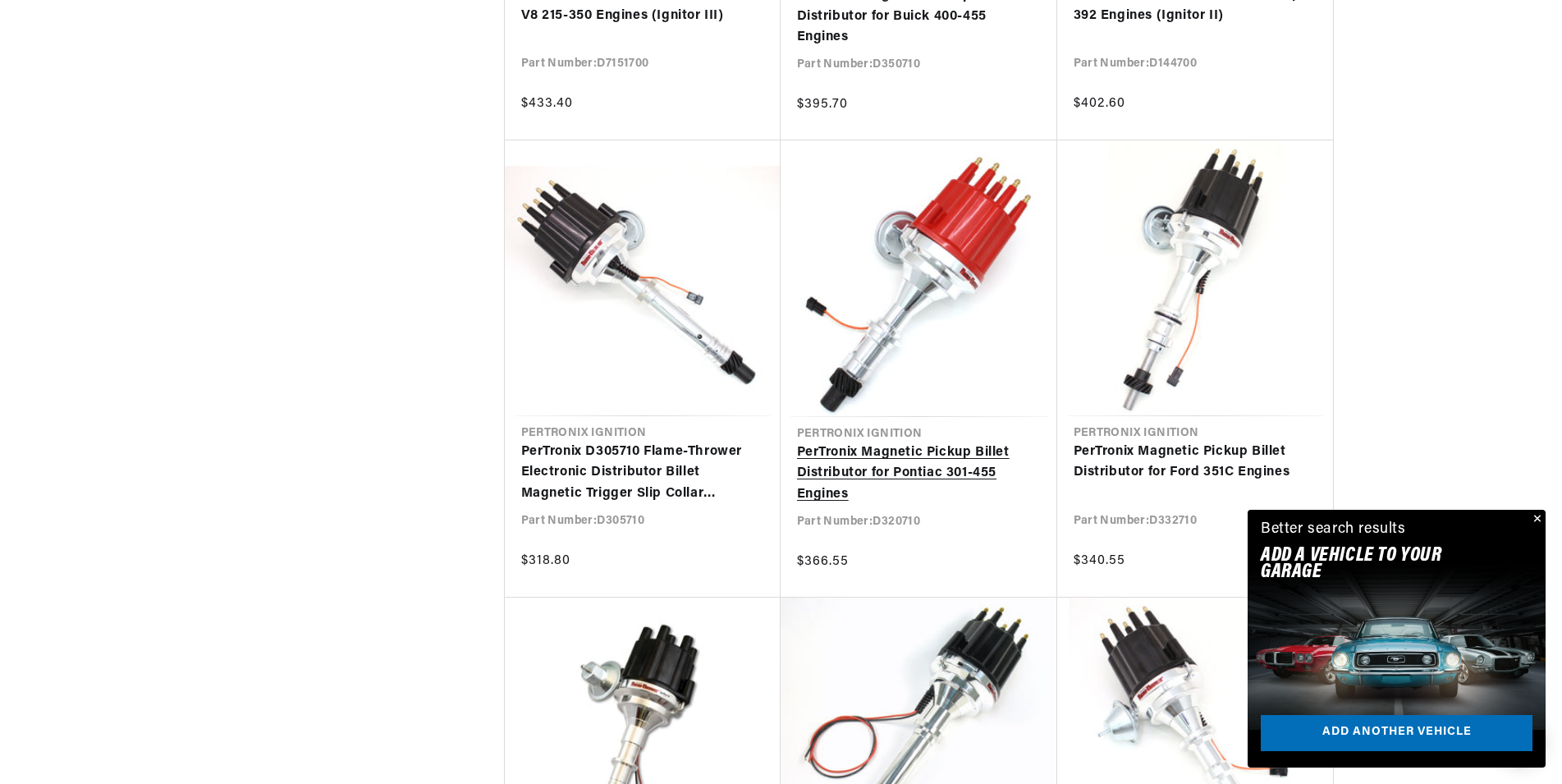
scroll to position [9039, 0]
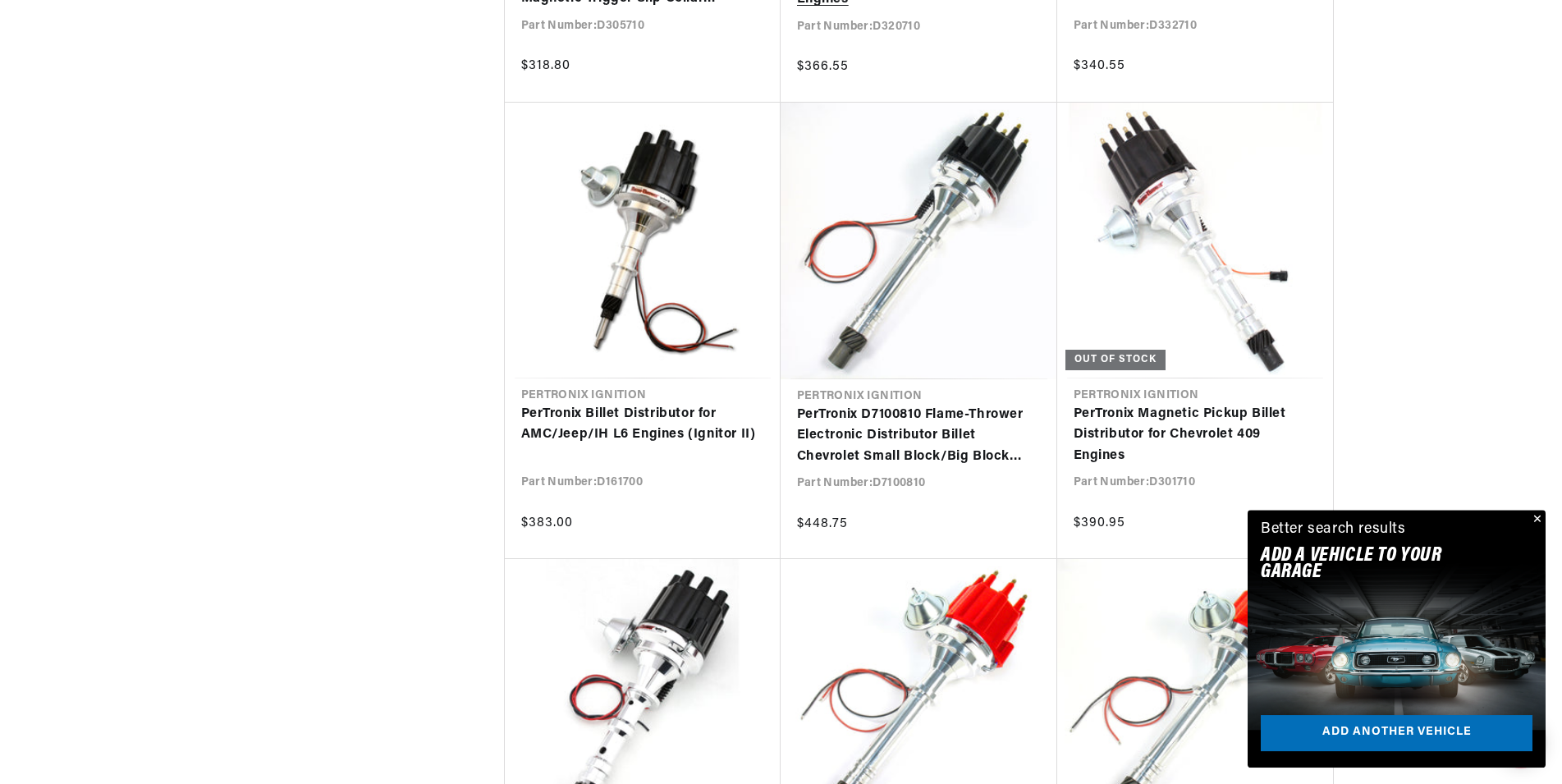
scroll to position [9374, 0]
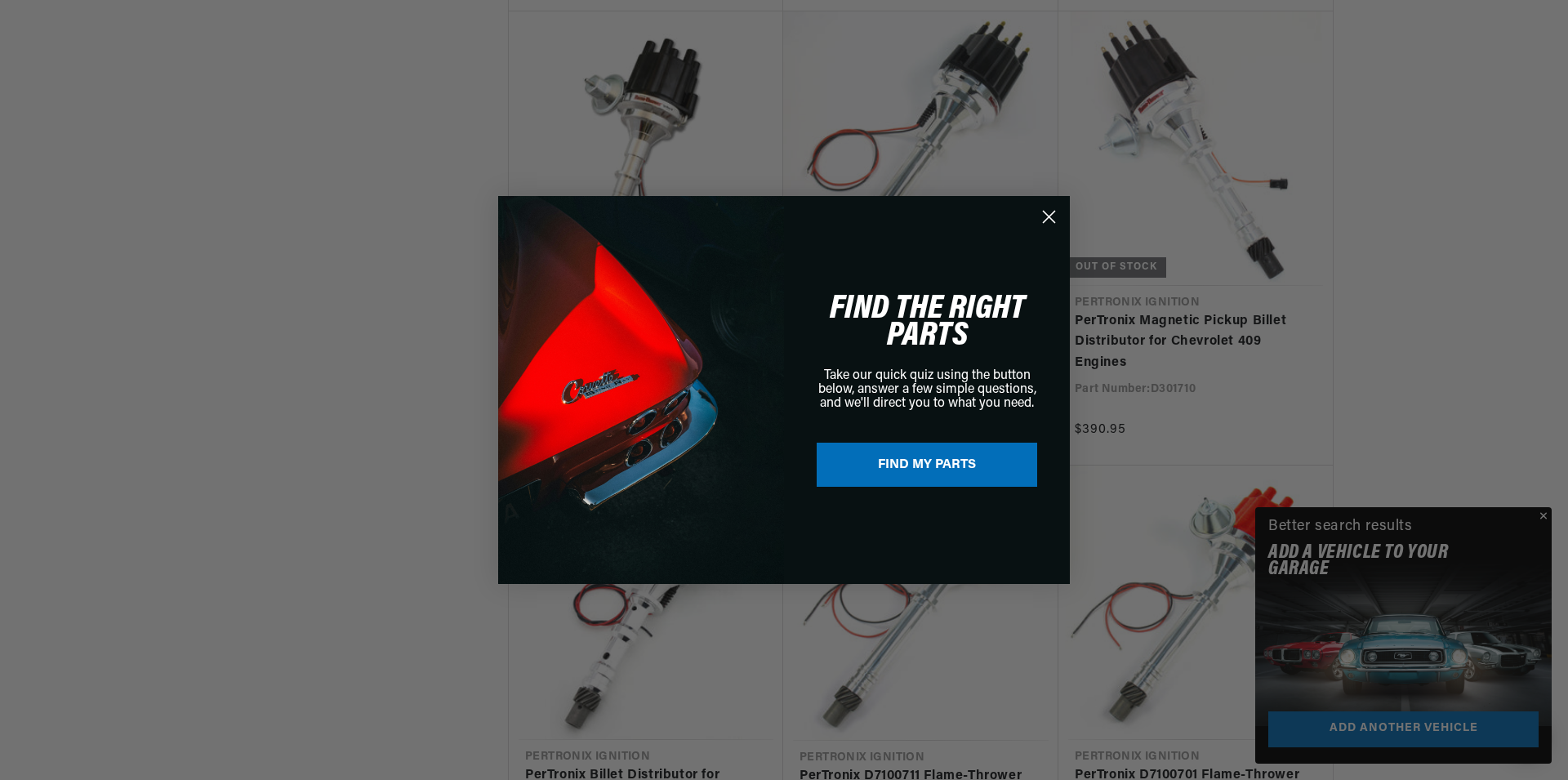
click at [1051, 215] on icon "Close dialog" at bounding box center [1050, 217] width 12 height 12
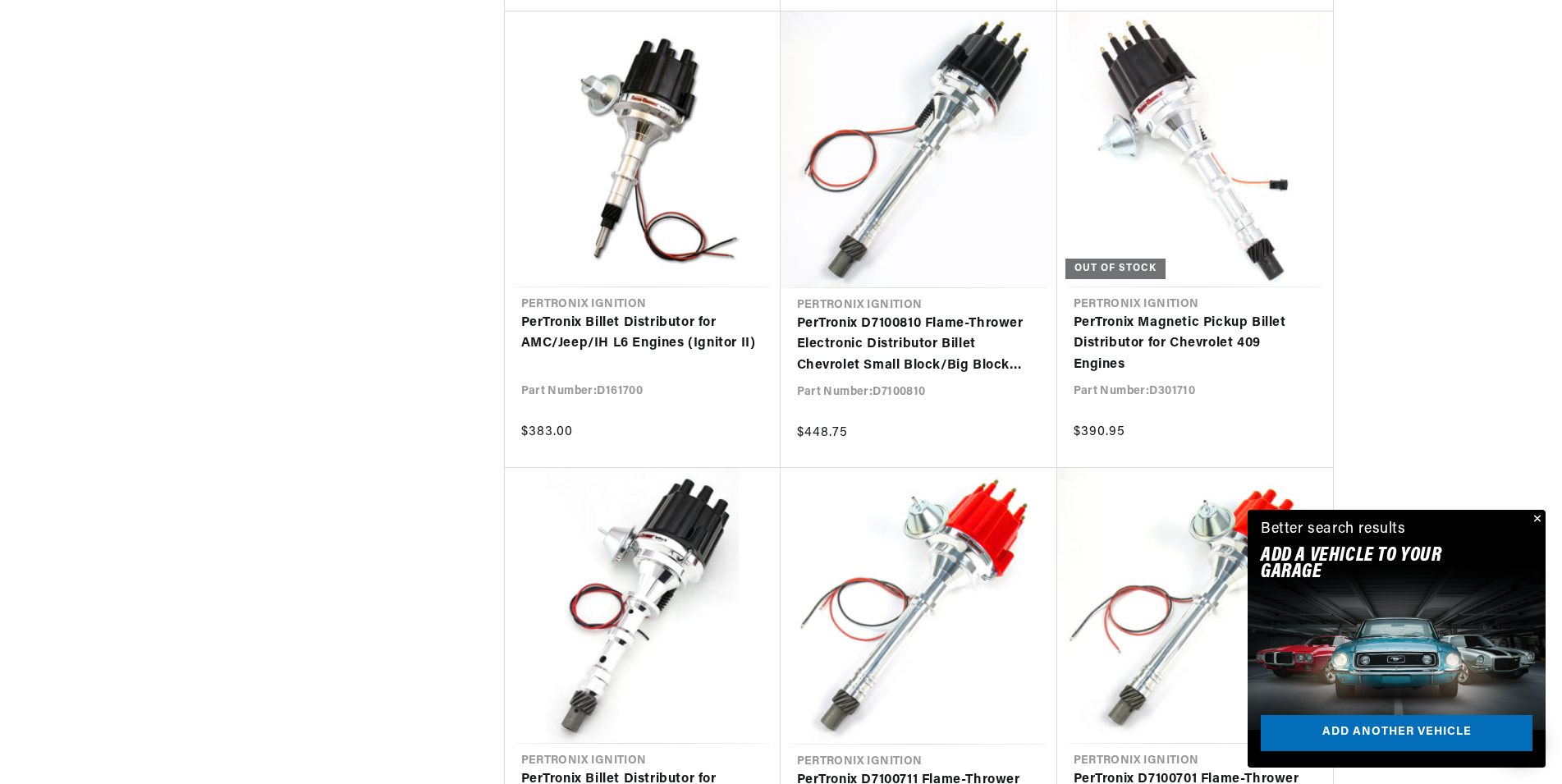
click at [1541, 514] on button "Close" at bounding box center [1536, 520] width 20 height 20
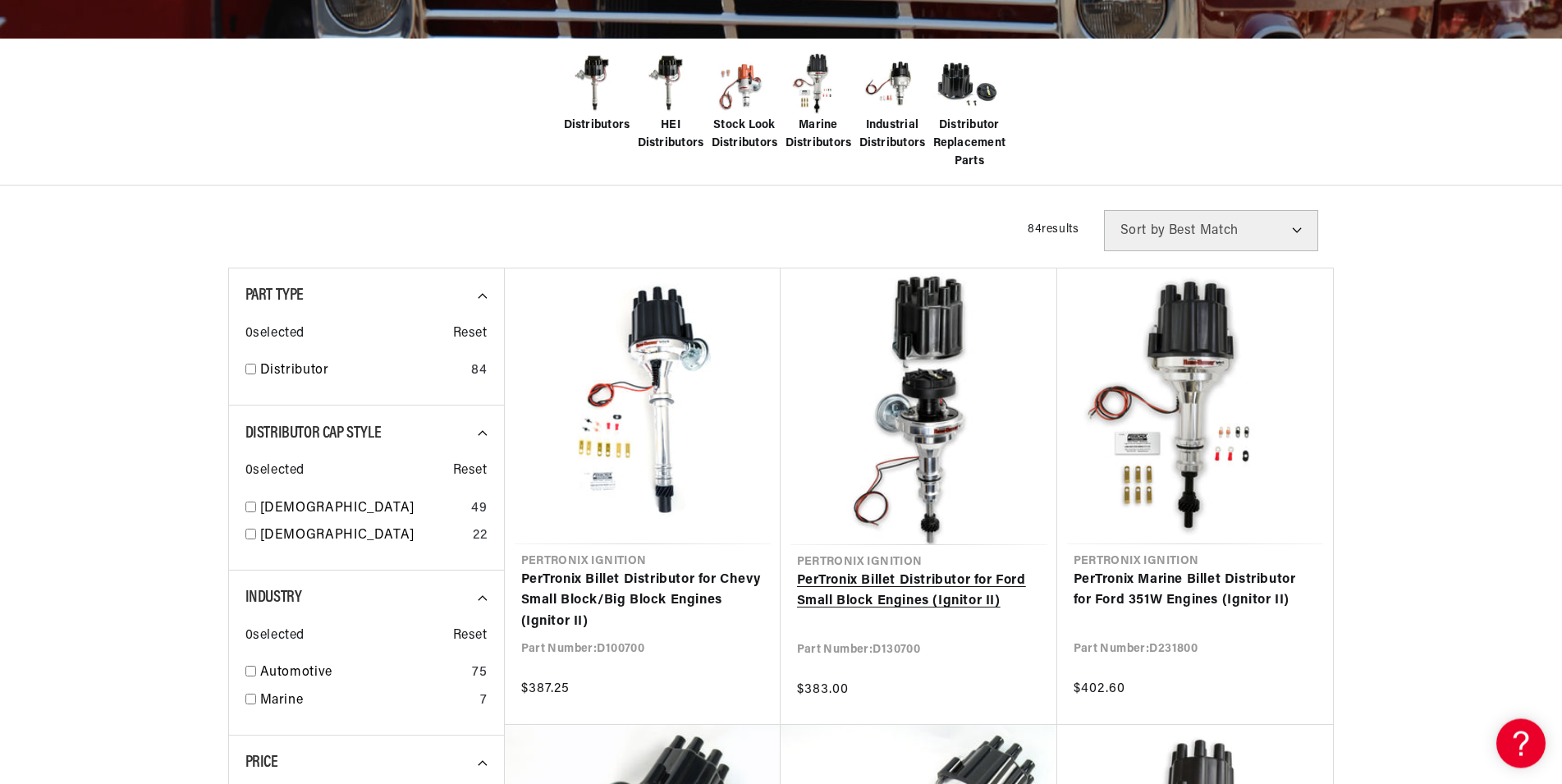
scroll to position [0, 499]
click at [1004, 578] on link "PerTronix Billet Distributor for Ford Small Block Engines (Ignitor II)" at bounding box center [918, 591] width 243 height 42
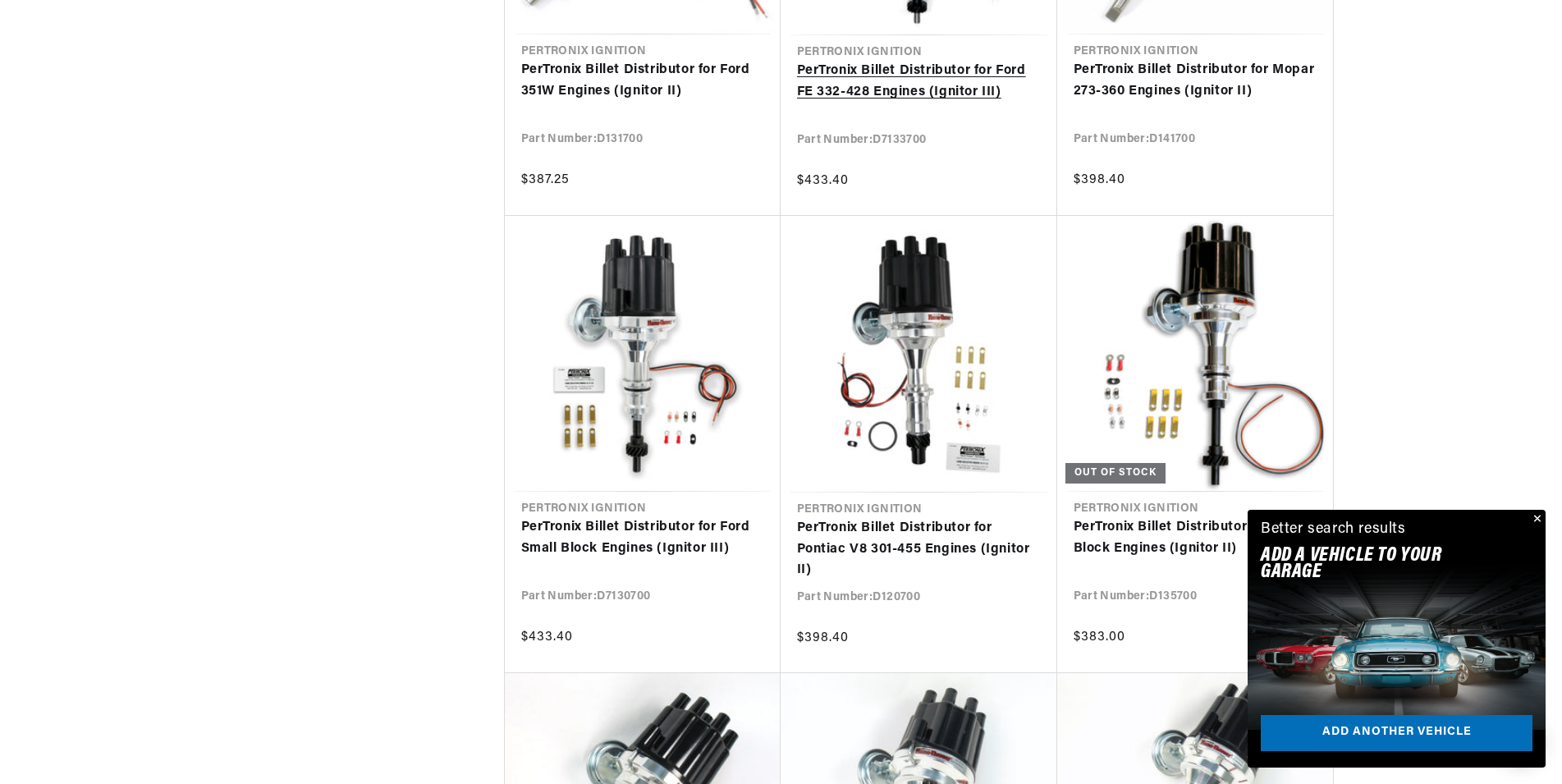
scroll to position [2026, 0]
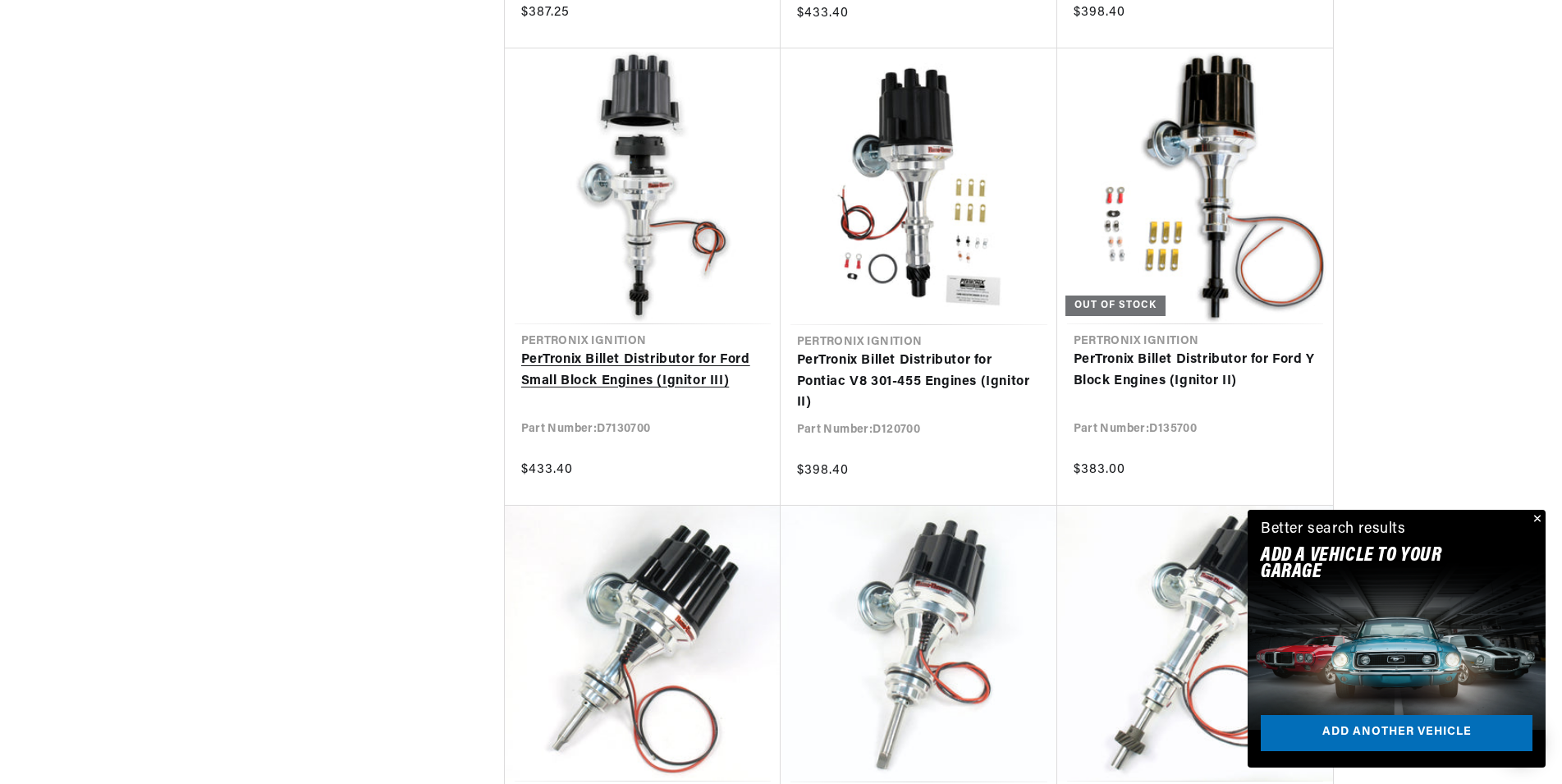
click at [582, 380] on link "PerTronix Billet Distributor for Ford Small Block Engines (Ignitor III)" at bounding box center [642, 370] width 243 height 42
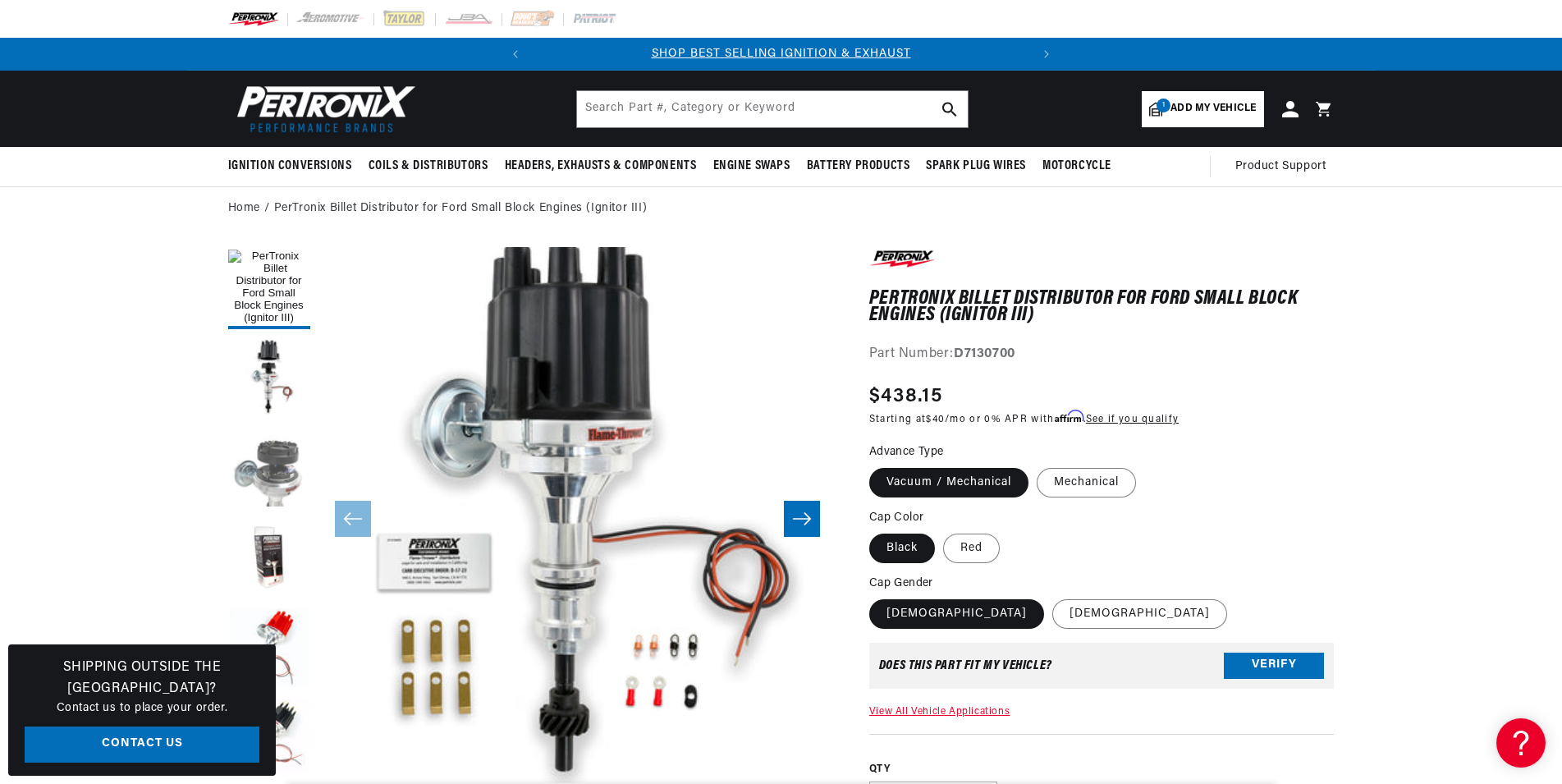
click at [285, 475] on button "Load image 3 in gallery view" at bounding box center [269, 468] width 82 height 82
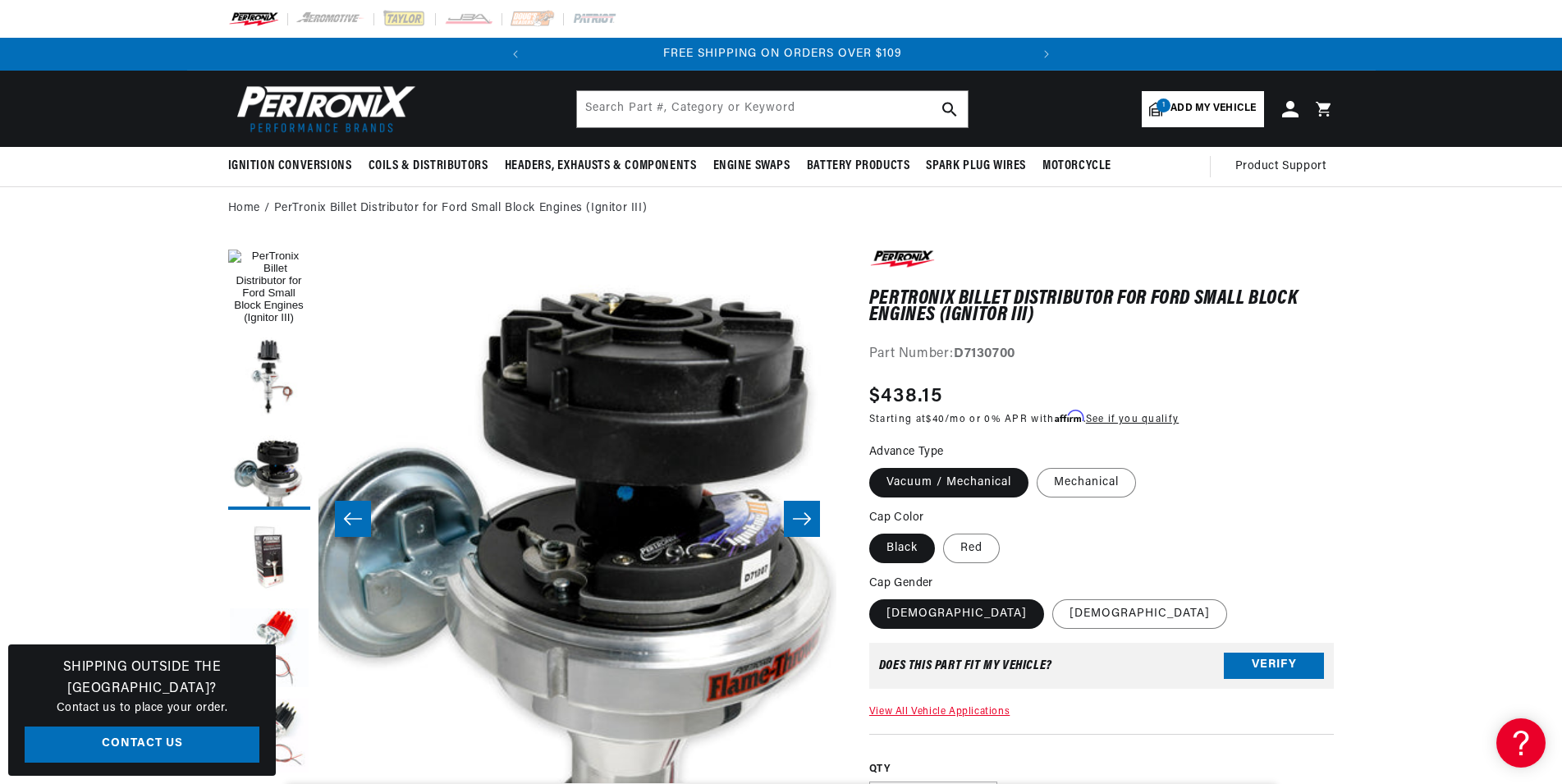
scroll to position [0, 499]
drag, startPoint x: 1037, startPoint y: 309, endPoint x: 1043, endPoint y: 316, distance: 9.2
click at [1043, 316] on h1 "PerTronix Billet Distributor for Ford Small Block Engines (Ignitor III)" at bounding box center [1102, 307] width 465 height 34
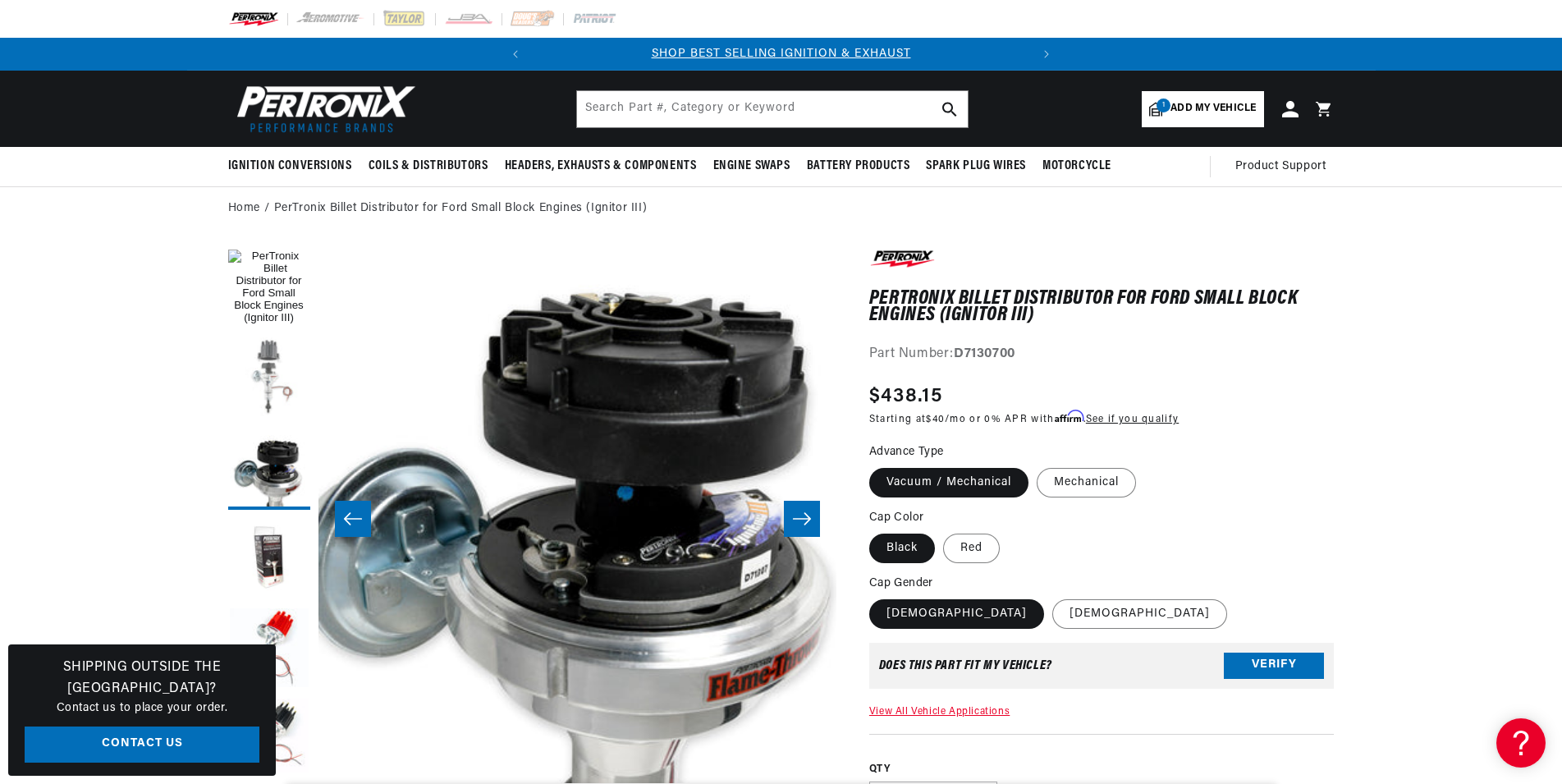
click at [275, 345] on button "Load image 2 in gallery view" at bounding box center [269, 378] width 82 height 82
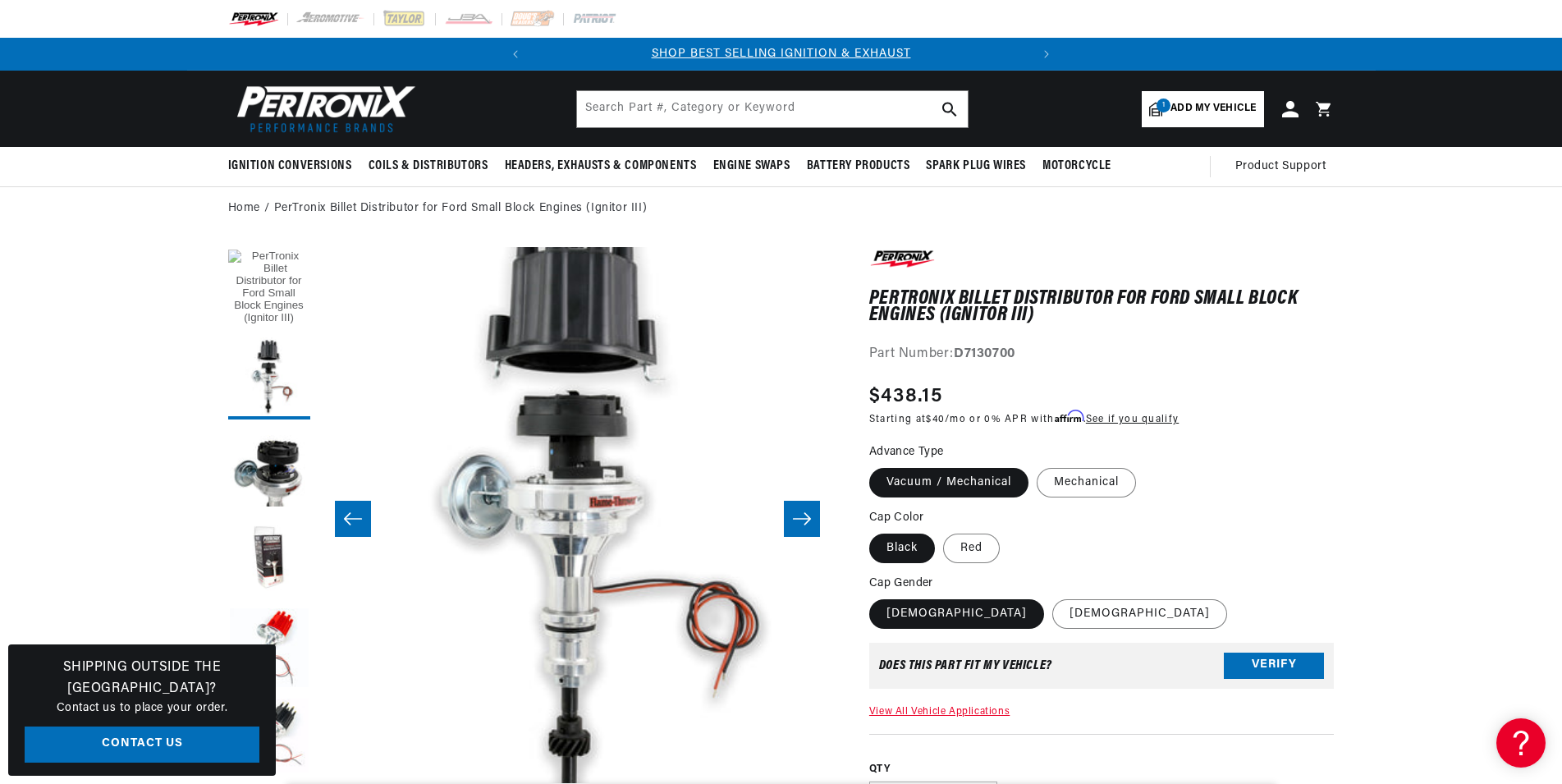
click at [284, 282] on button "Load image 1 in gallery view" at bounding box center [269, 287] width 82 height 82
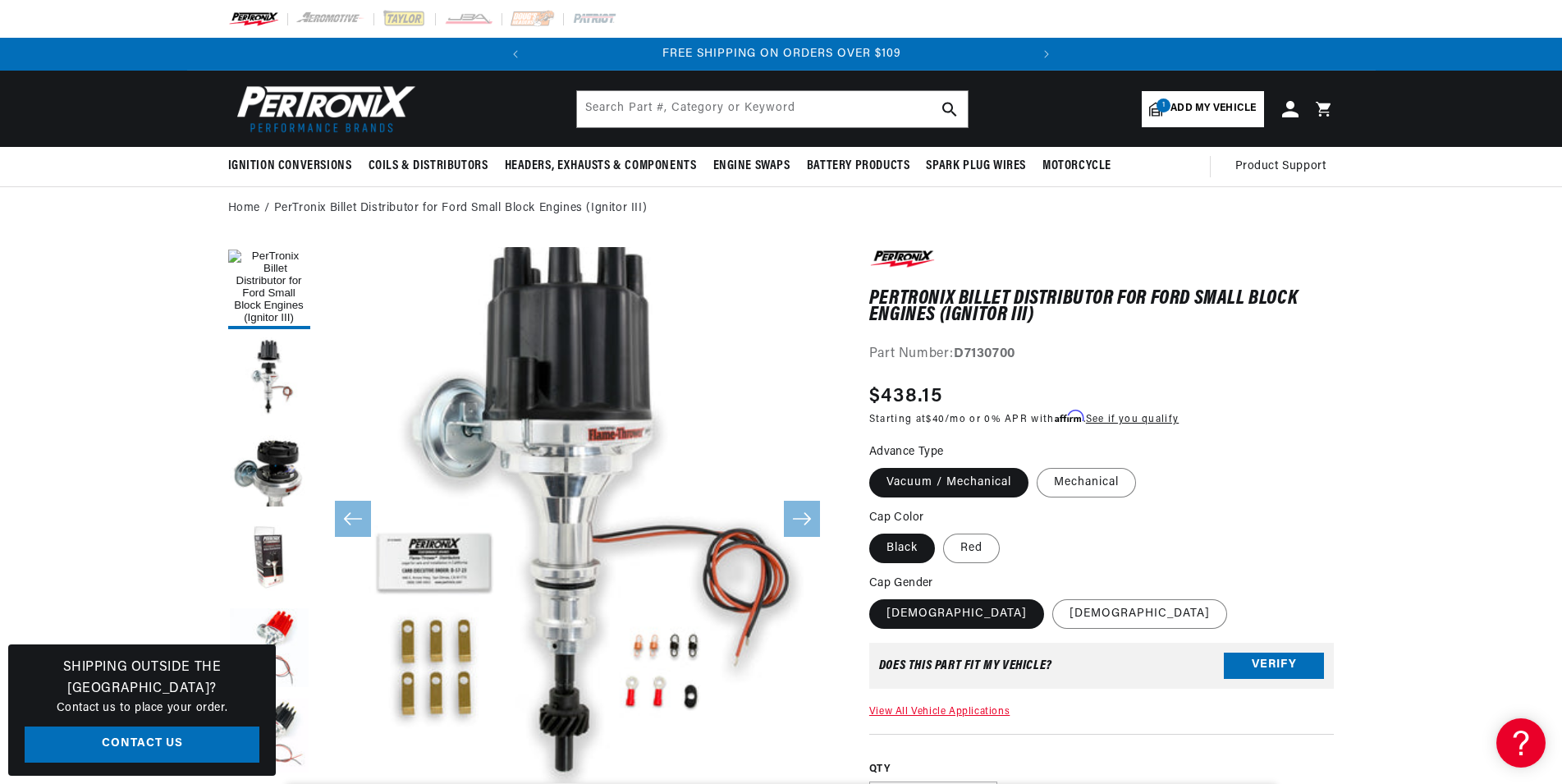
scroll to position [0, 499]
click at [1053, 620] on label "Male" at bounding box center [1140, 614] width 174 height 30
click at [1053, 596] on input "Male" at bounding box center [1053, 595] width 1 height 1
radio input "true"
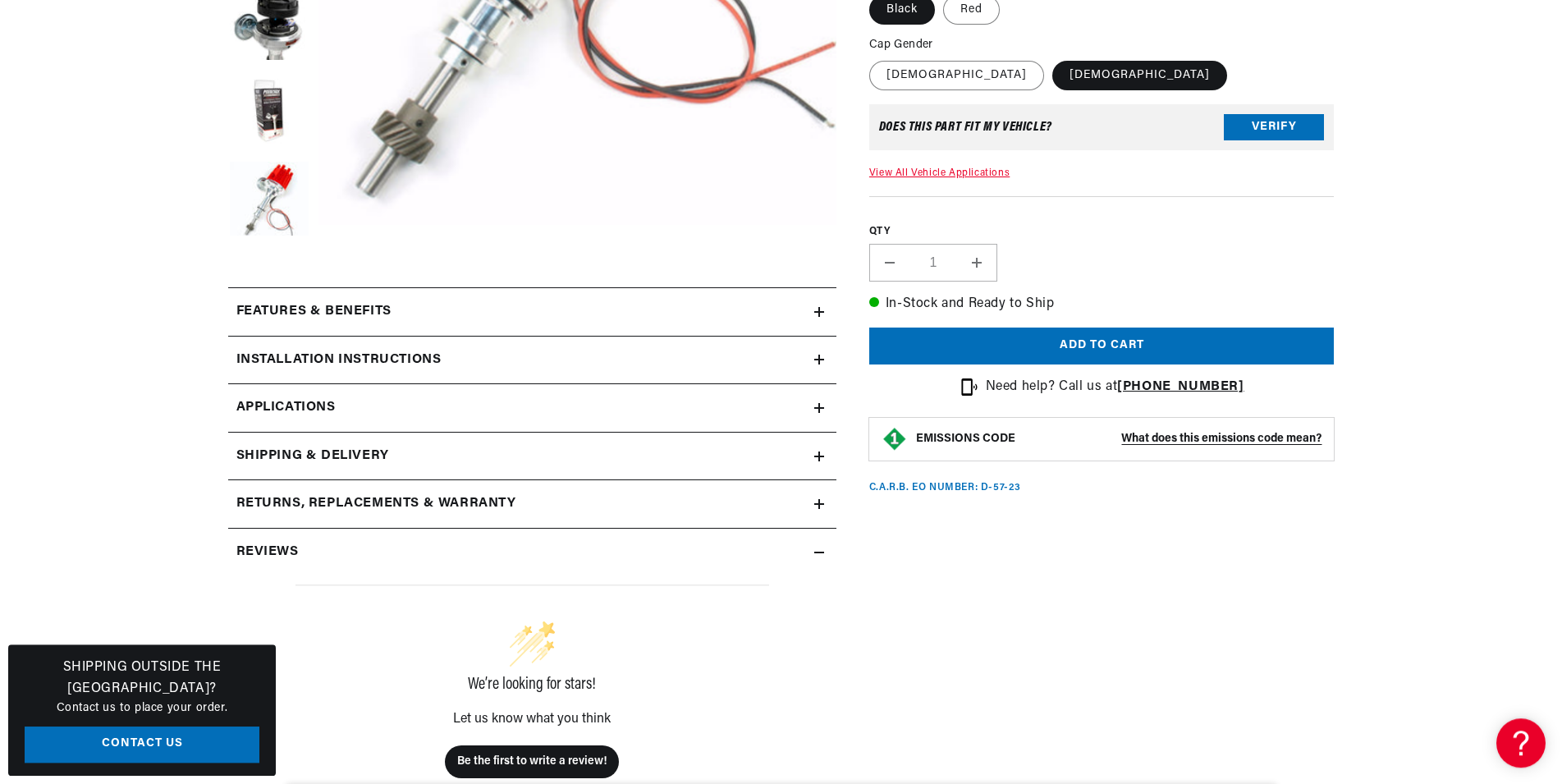
scroll to position [669, 0]
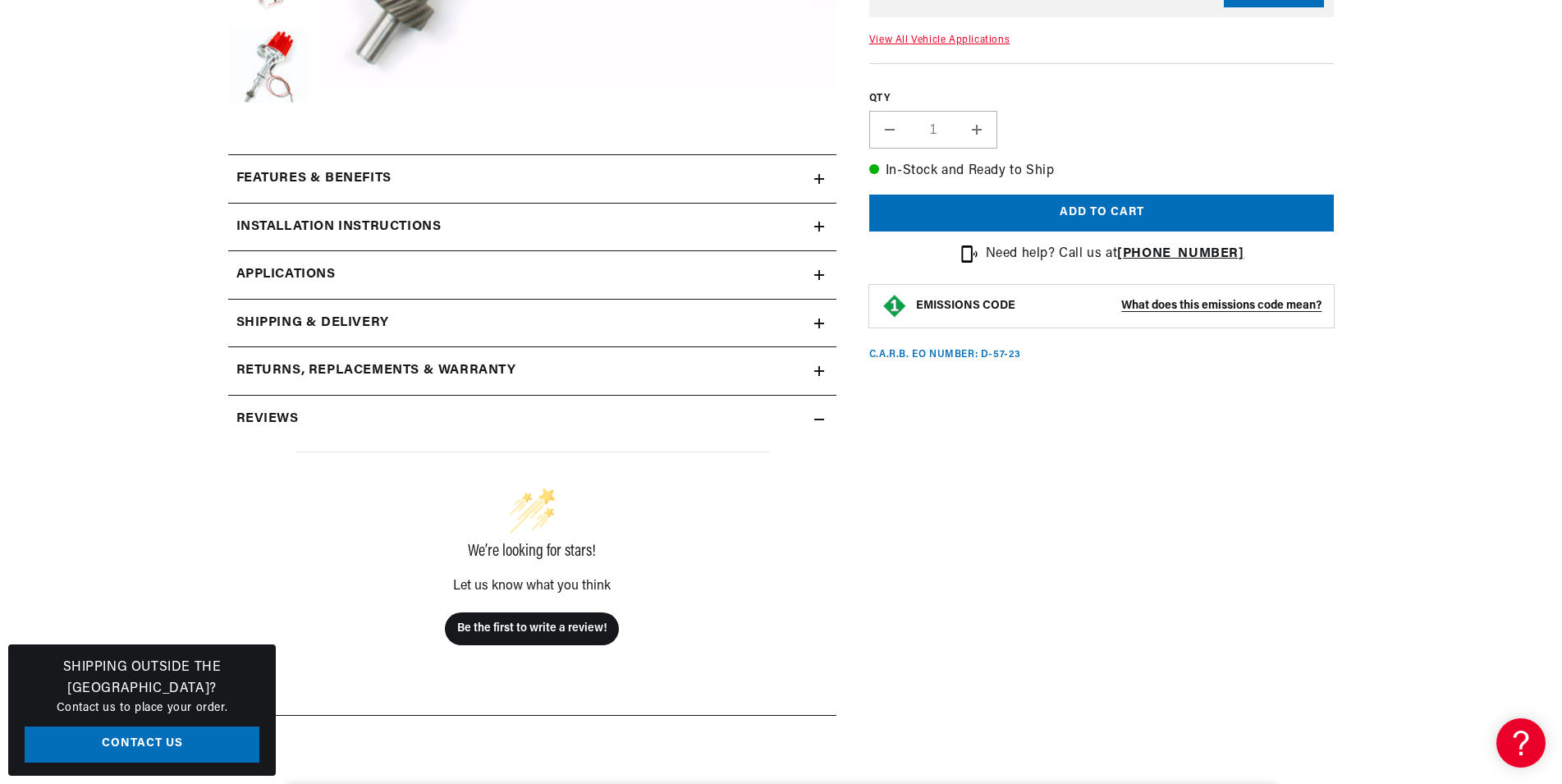
click at [562, 181] on div "Features & Benefits" at bounding box center [521, 179] width 586 height 22
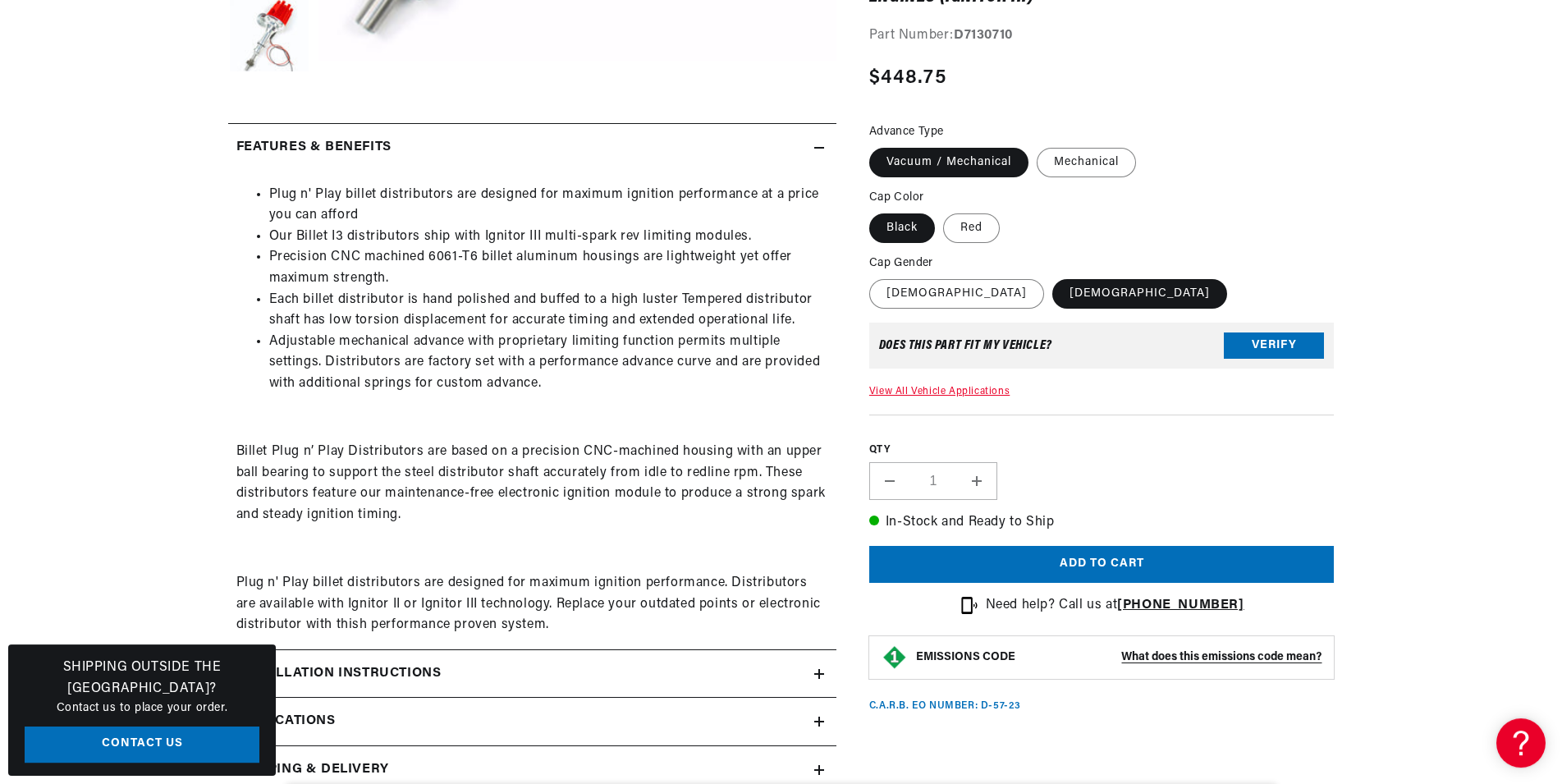
scroll to position [753, 0]
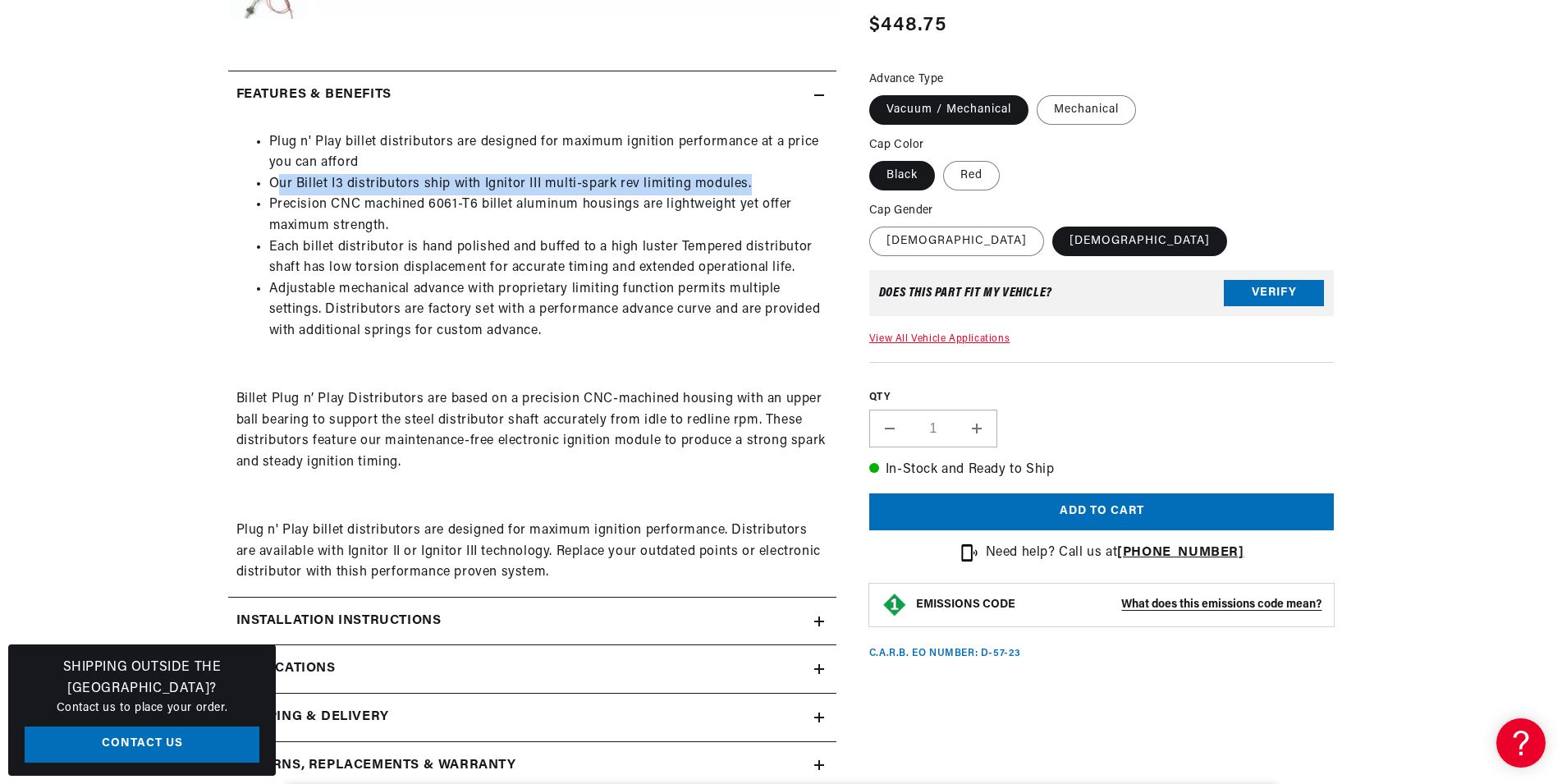
drag, startPoint x: 282, startPoint y: 181, endPoint x: 764, endPoint y: 184, distance: 482.0
click at [764, 184] on li "Our Billet I3 distributors ship with Ignitor III multi-spark rev limiting modul…" at bounding box center [548, 184] width 559 height 22
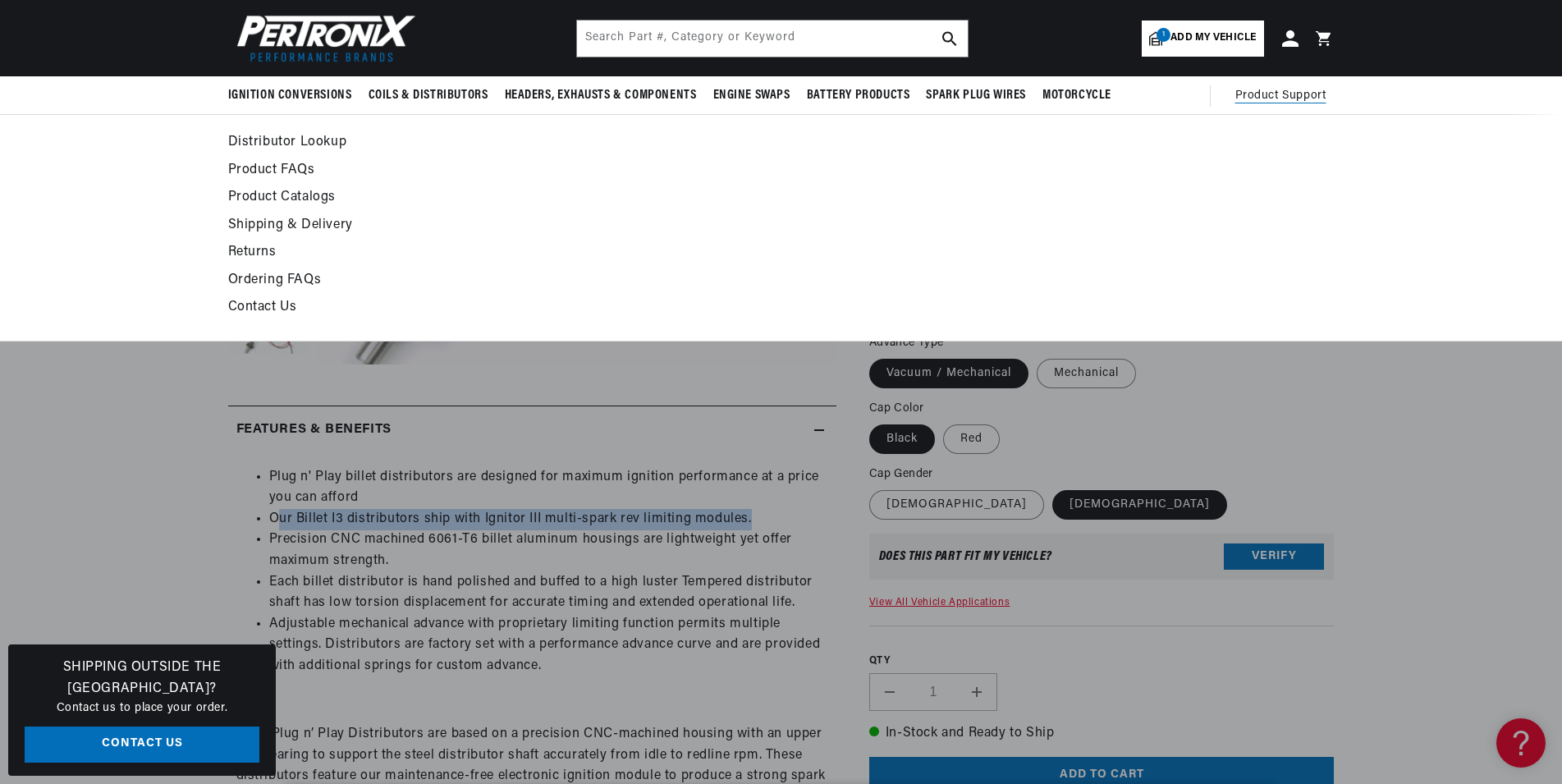
scroll to position [0, 0]
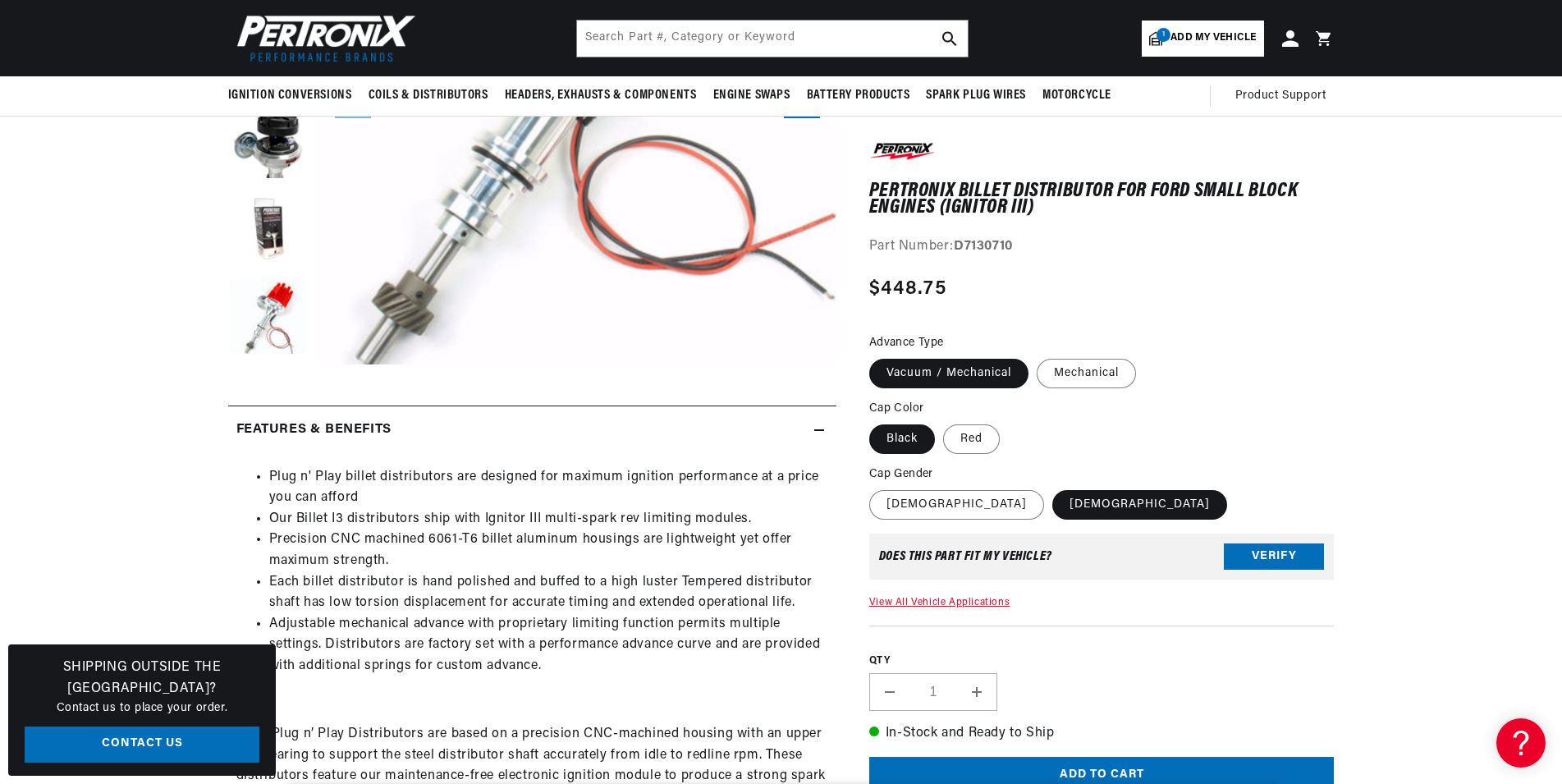
click at [1398, 59] on div "BETTER SEARCH RESULTS Add your vehicle's year, make, and model to find parts be…" at bounding box center [781, 38] width 1562 height 76
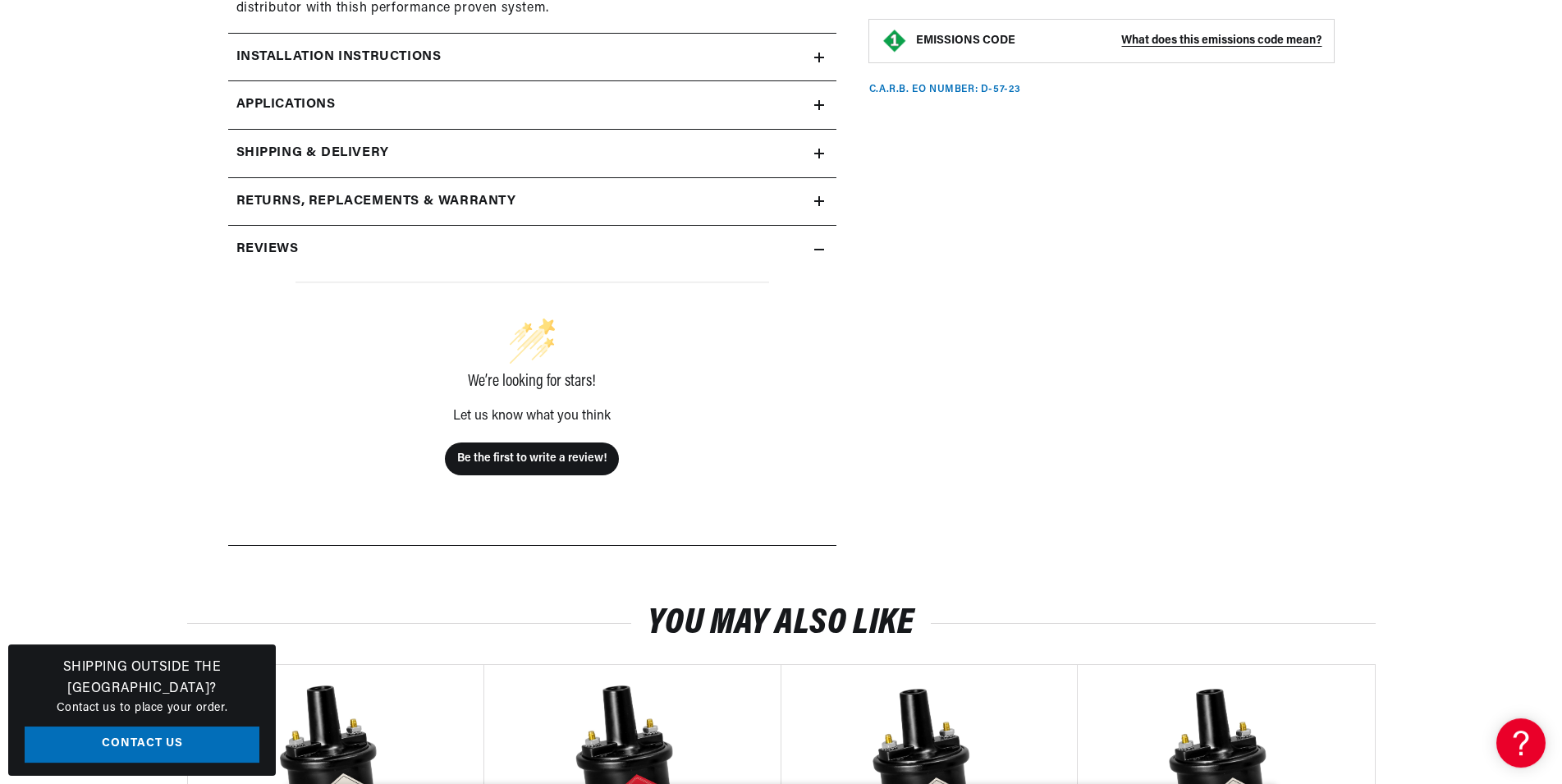
scroll to position [1339, 0]
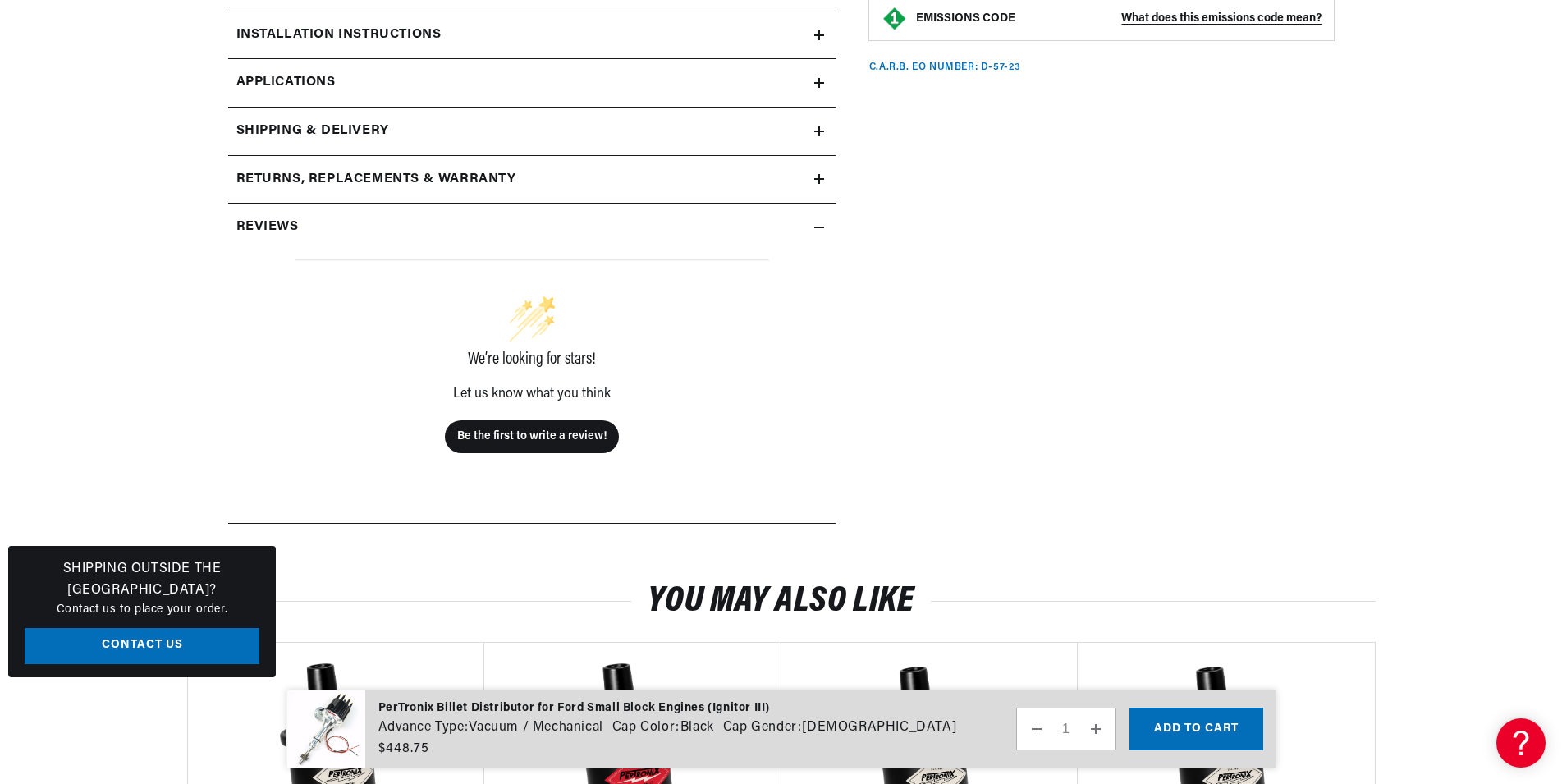
click at [361, 45] on h2 "Installation instructions" at bounding box center [339, 36] width 205 height 22
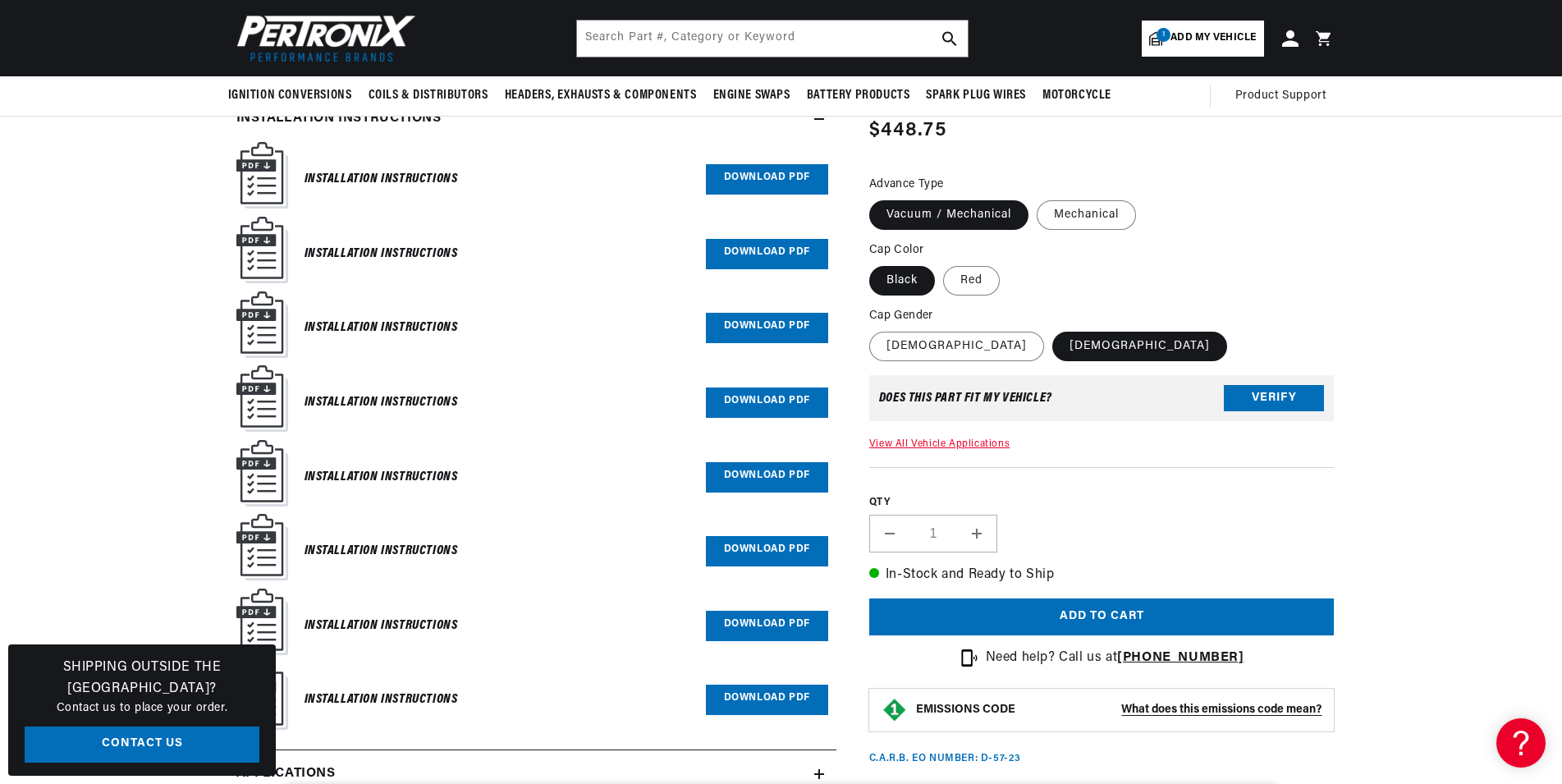
click at [431, 130] on h2 "Installation instructions" at bounding box center [339, 119] width 205 height 22
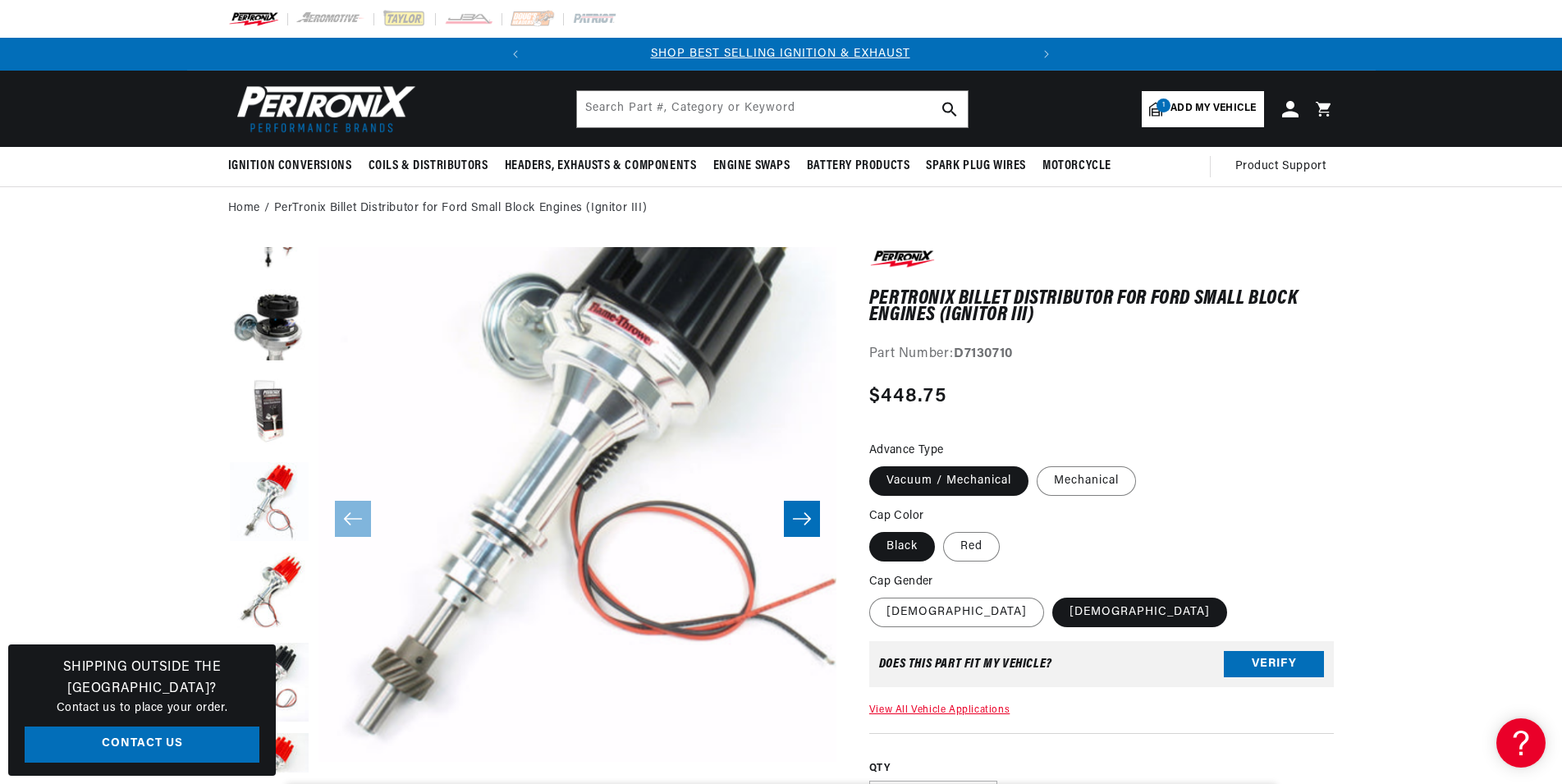
scroll to position [0, 0]
drag, startPoint x: 1028, startPoint y: 360, endPoint x: 957, endPoint y: 345, distance: 72.6
click at [957, 345] on div "Part Number: D7130710" at bounding box center [1102, 355] width 465 height 22
copy strong "D7130710"
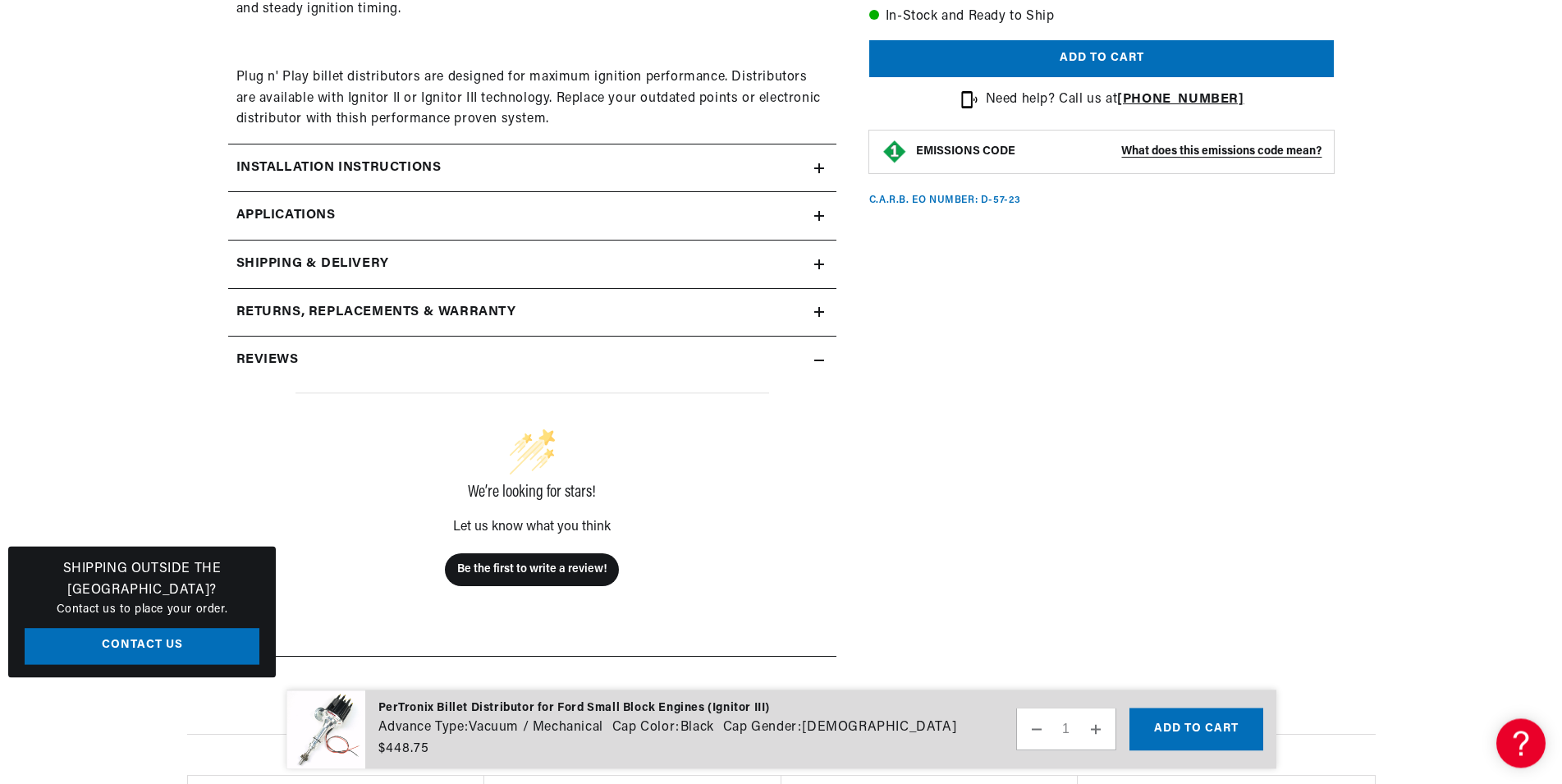
scroll to position [1172, 0]
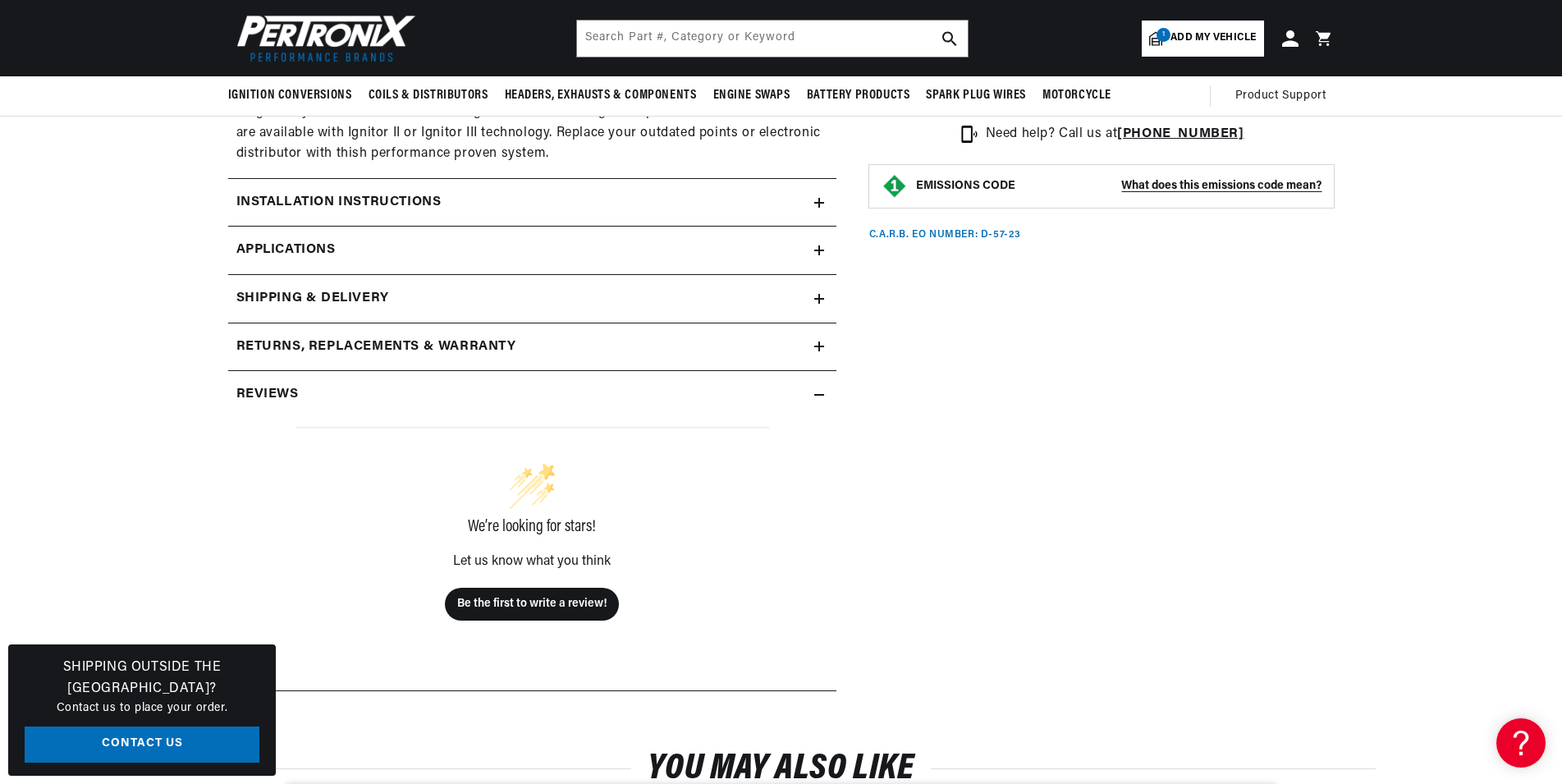
click at [406, 205] on h2 "Installation instructions" at bounding box center [339, 203] width 205 height 22
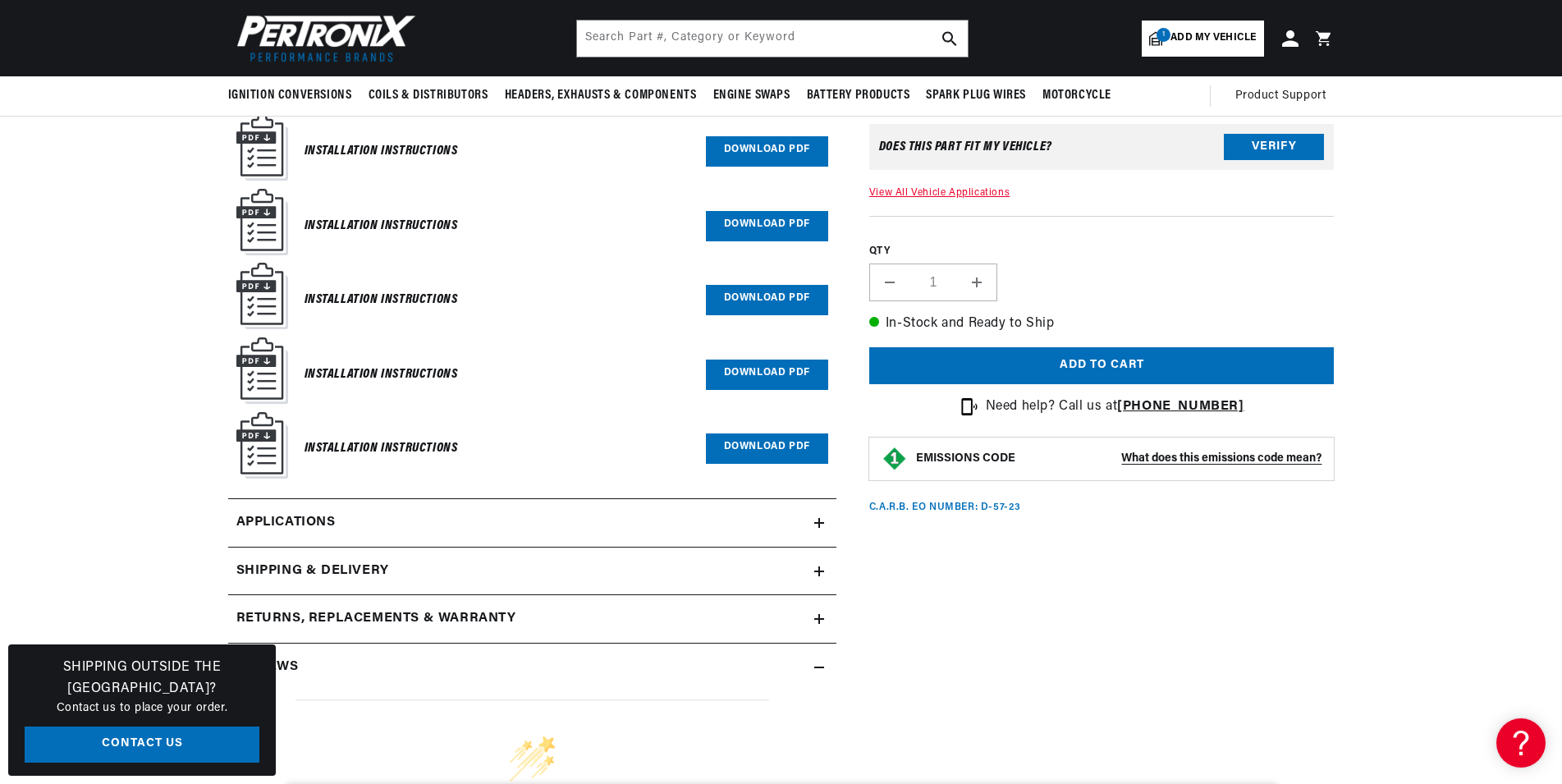
scroll to position [1256, 0]
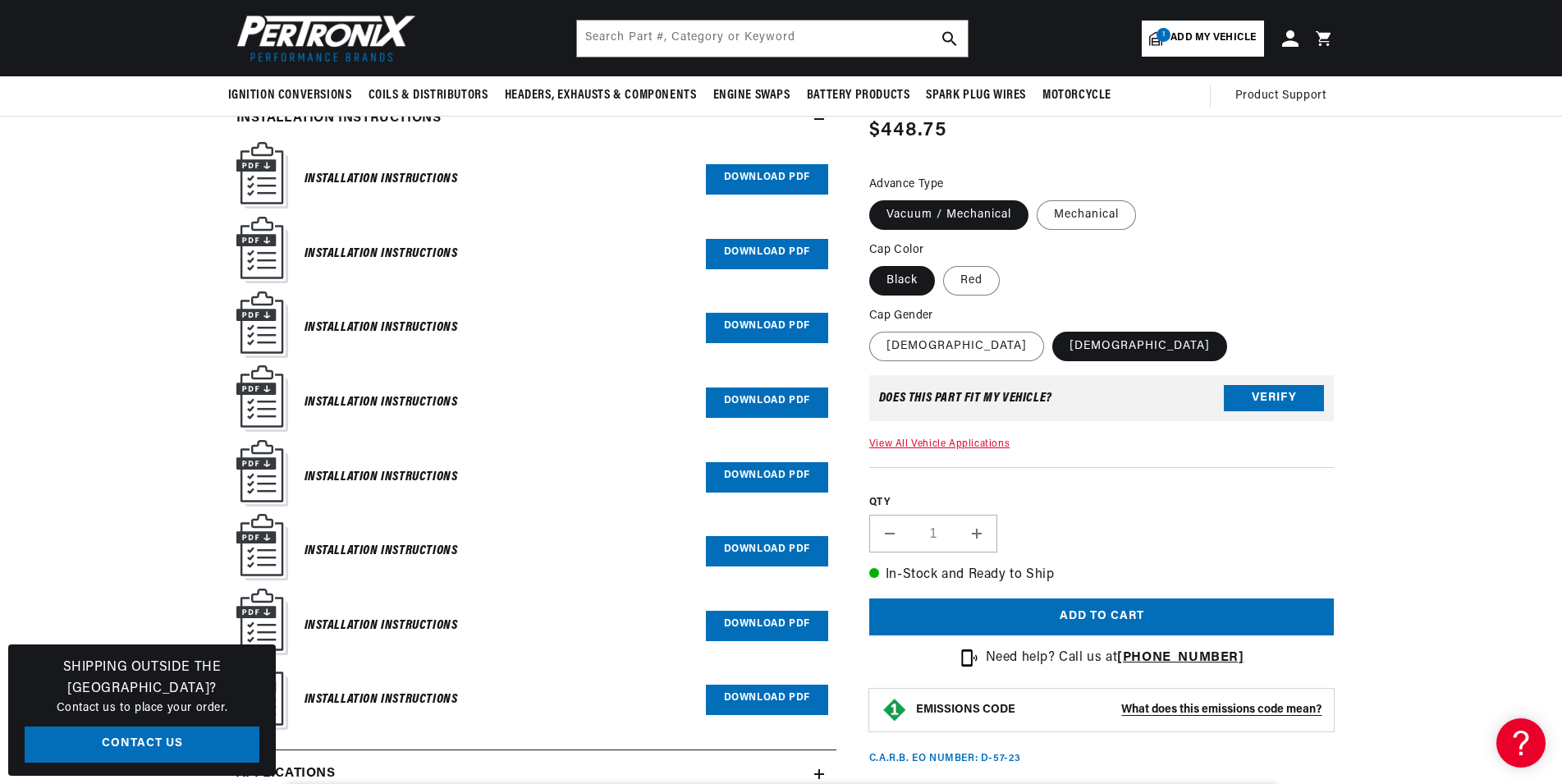
click at [771, 184] on link "Download PDF" at bounding box center [767, 179] width 122 height 31
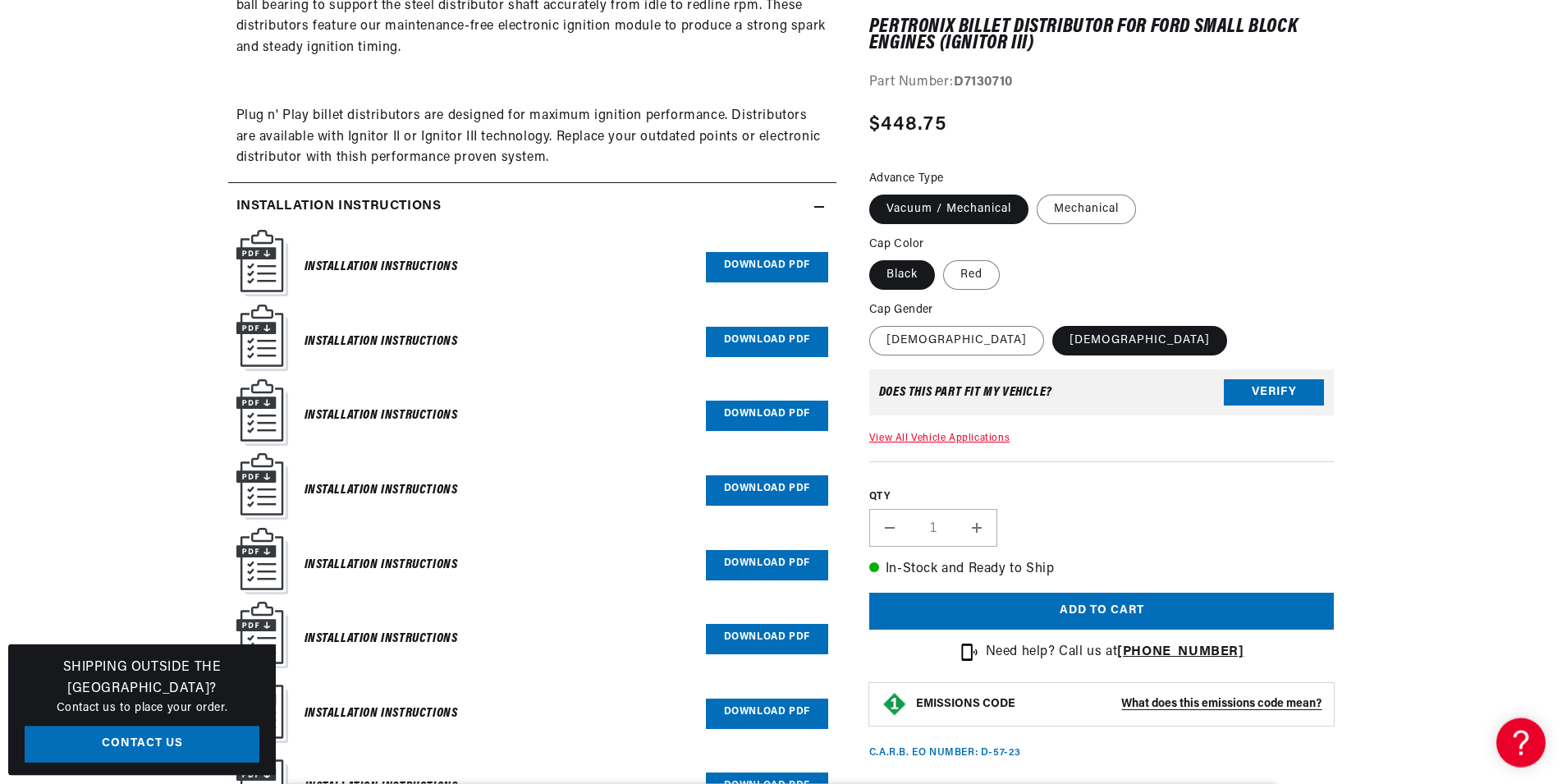
scroll to position [1172, 0]
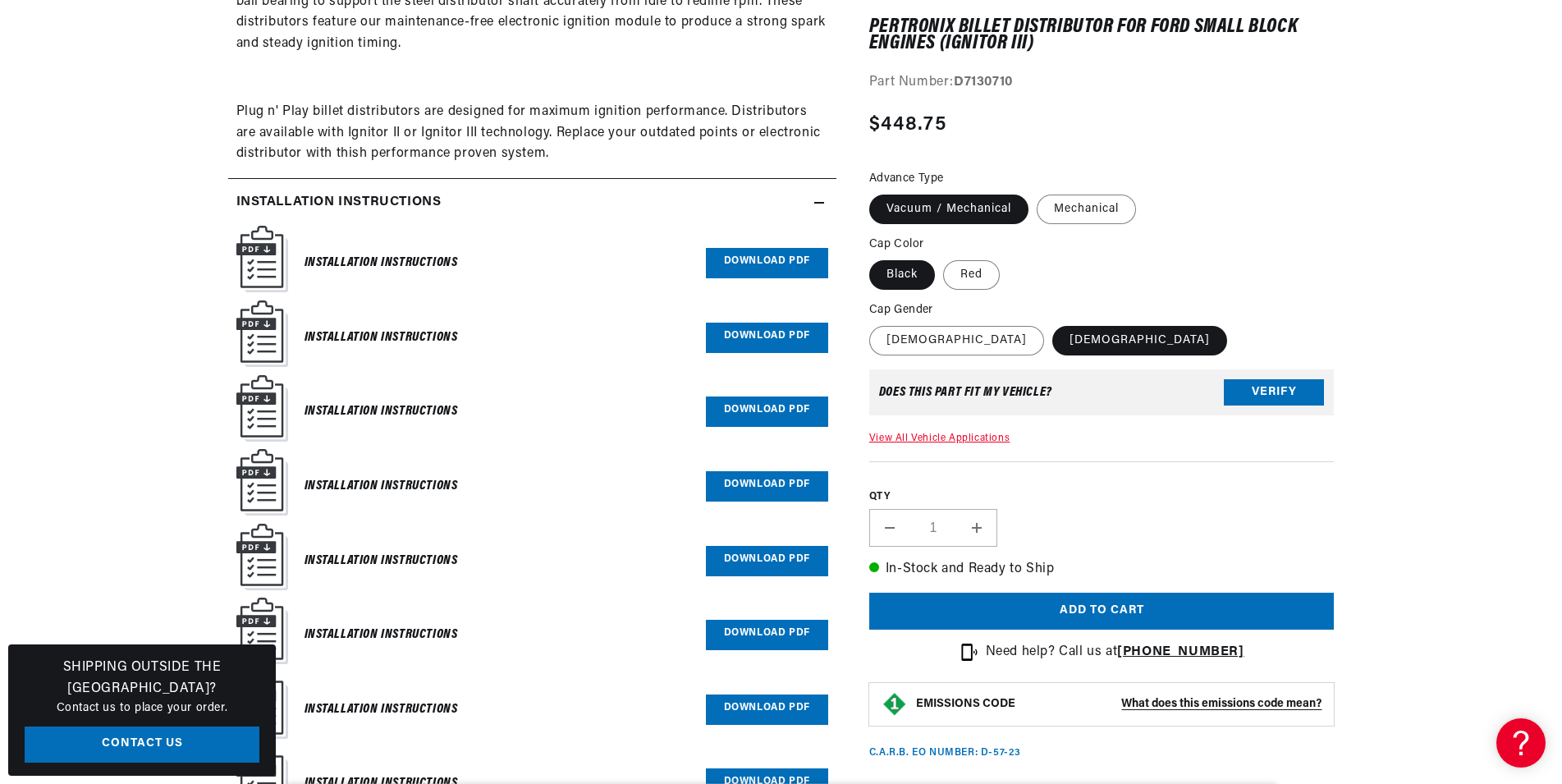
click at [788, 262] on link "Download PDF" at bounding box center [767, 262] width 122 height 31
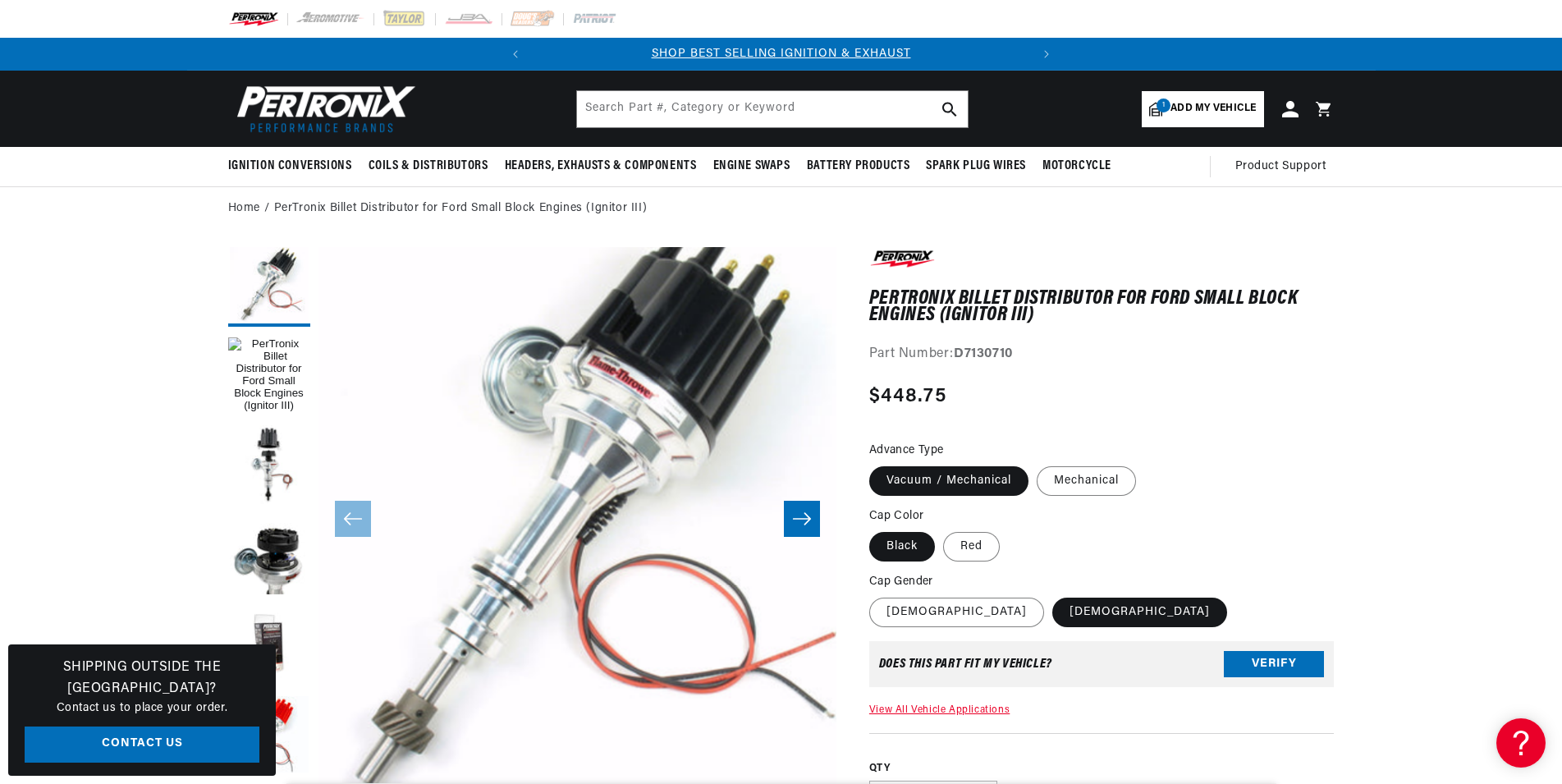
scroll to position [0, 0]
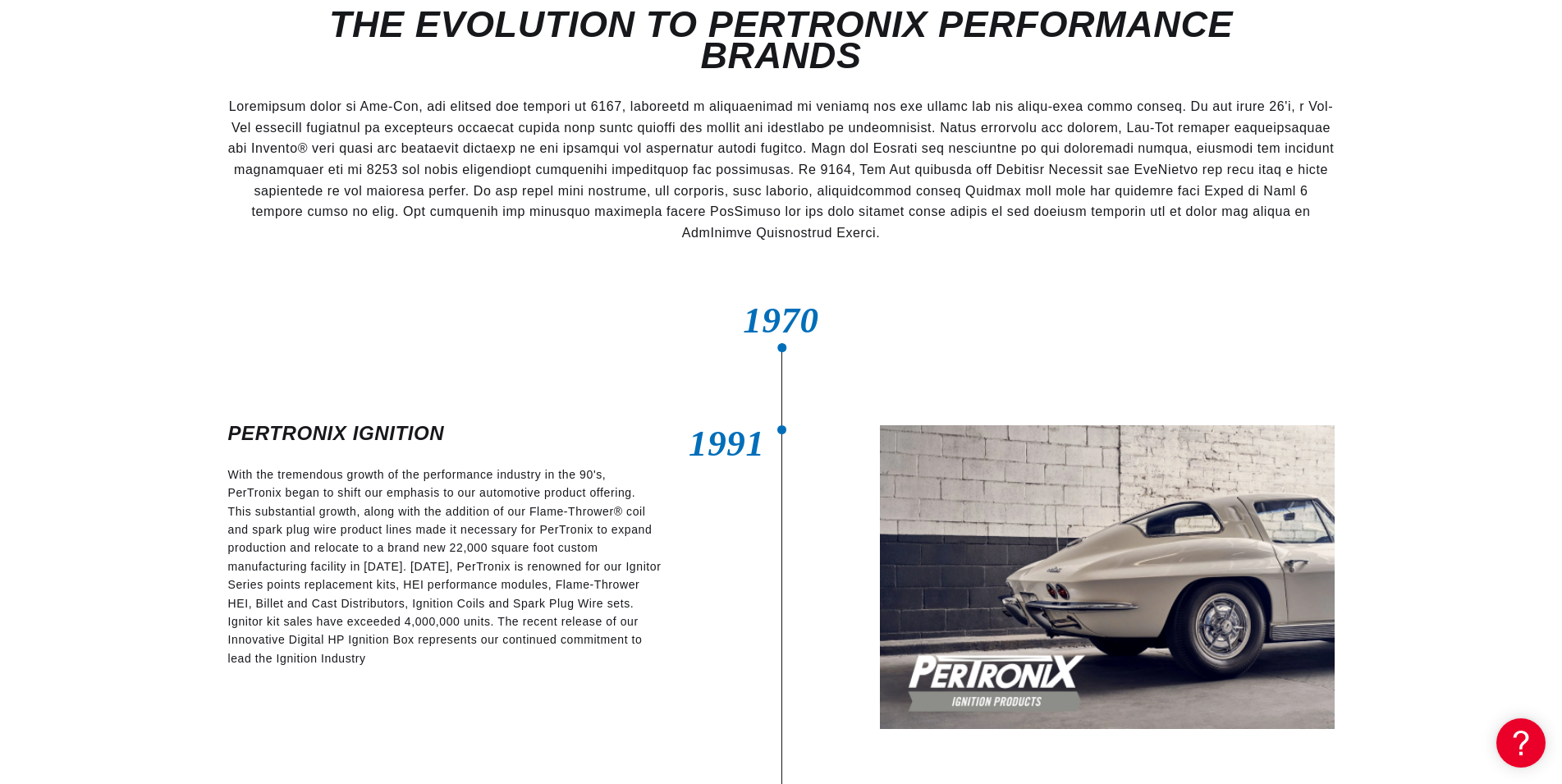
scroll to position [753, 0]
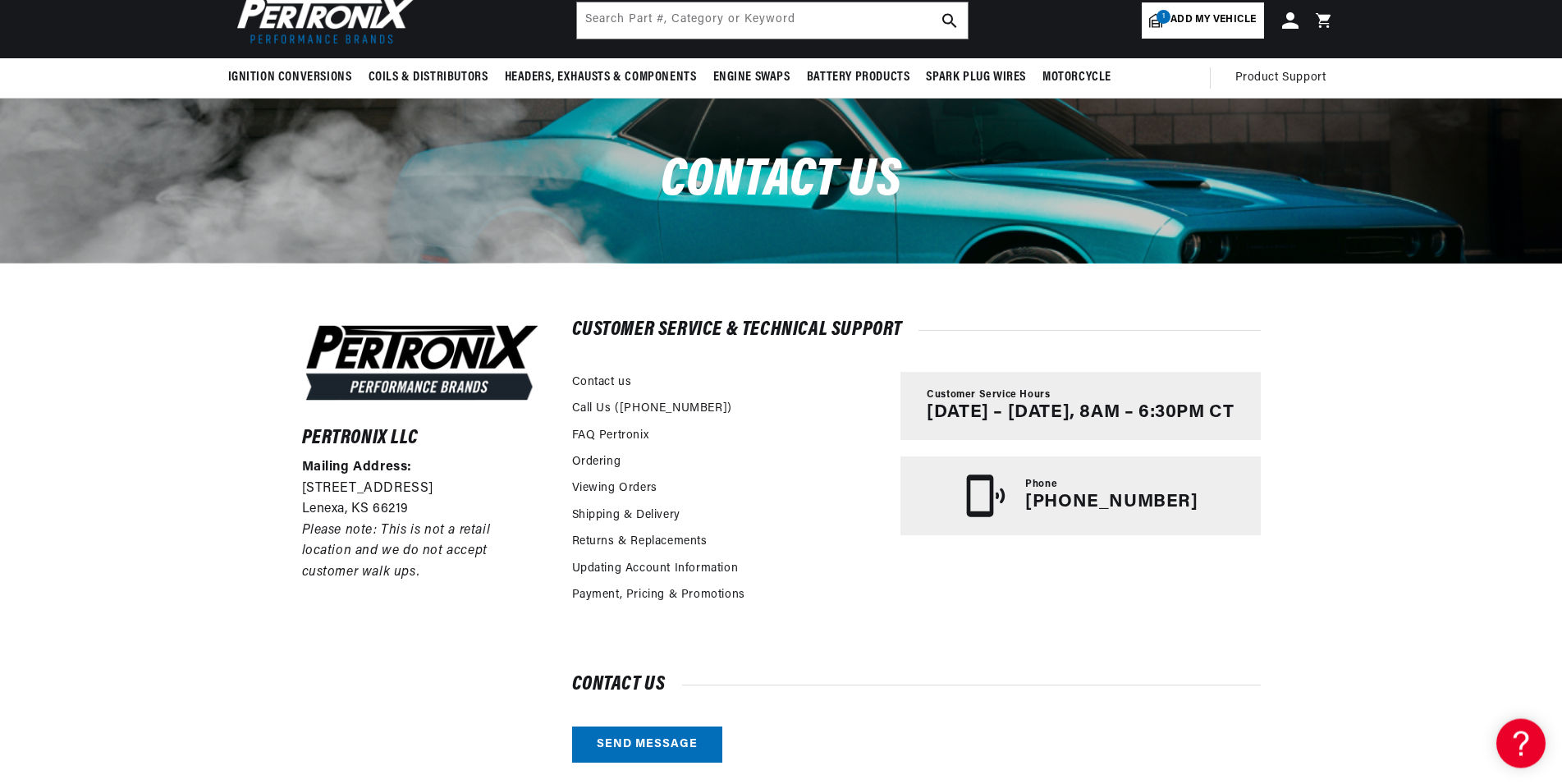
scroll to position [168, 0]
